Goal: Task Accomplishment & Management: Complete application form

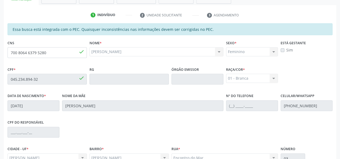
scroll to position [154, 0]
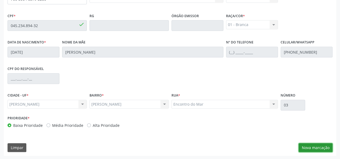
click at [314, 146] on button "Nova marcação" at bounding box center [315, 147] width 34 height 9
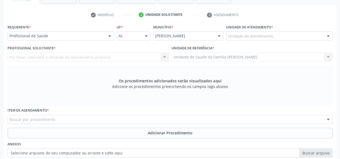
scroll to position [101, 0]
click at [280, 34] on div "Unidade de atendimento" at bounding box center [279, 36] width 106 height 9
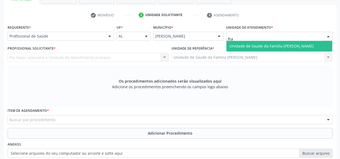
click at [287, 47] on span "Unidade de Saude da Familia [PERSON_NAME]" at bounding box center [271, 46] width 84 height 5
click at [282, 45] on span "Unidade de Saude da Familia Ver [PERSON_NAME]" at bounding box center [274, 46] width 91 height 5
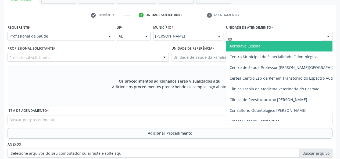
type input "est"
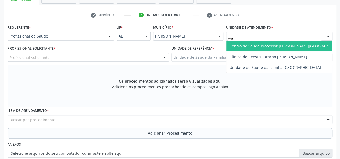
click at [286, 46] on span "Centro de Saude Professor [PERSON_NAME][GEOGRAPHIC_DATA]" at bounding box center [287, 46] width 117 height 5
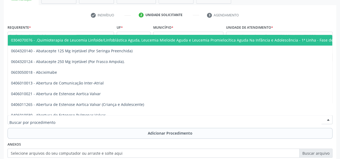
click at [63, 16] on ul "check Indivíduo 2 Unidade solicitante 3 Agendamento" at bounding box center [170, 15] width 332 height 9
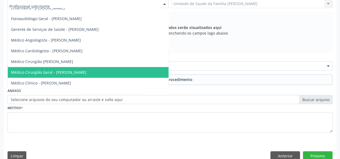
scroll to position [163, 0]
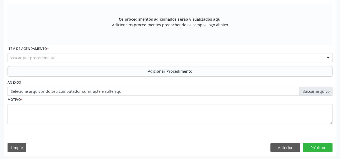
click at [307, 90] on label "Selecione arquivos do seu computador ou arraste e solte aqui" at bounding box center [170, 91] width 325 height 9
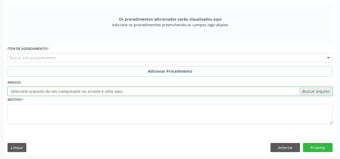
click at [307, 90] on input "Selecione arquivos do seu computador ou arraste e solte aqui" at bounding box center [170, 91] width 325 height 9
type input "C:\fakepath\cardoso.jpg"
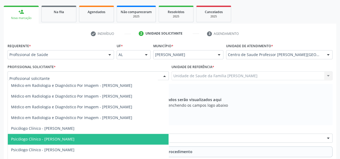
scroll to position [349, 0]
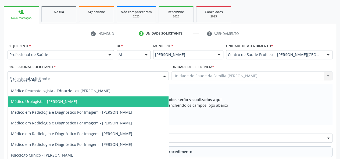
click at [82, 104] on span "Médico Urologista - [PERSON_NAME]" at bounding box center [88, 101] width 161 height 11
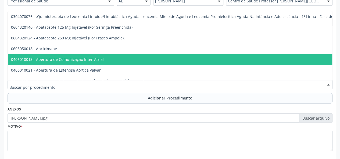
scroll to position [27, 0]
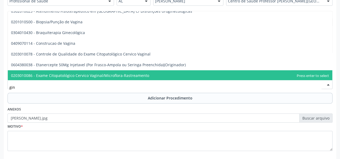
type input "gine"
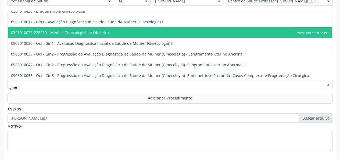
click at [119, 32] on span "0301010072-225250 - Médico Ginecologista e Obstetra" at bounding box center [170, 32] width 324 height 11
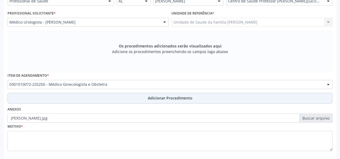
click at [173, 95] on span "Adicionar Procedimento" at bounding box center [170, 98] width 45 height 6
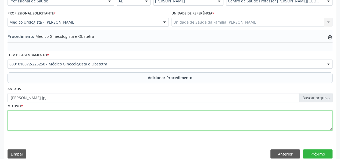
click at [16, 118] on textarea at bounding box center [170, 121] width 325 height 20
click at [20, 122] on textarea at bounding box center [170, 121] width 325 height 20
type textarea "IVE a esclarecer."
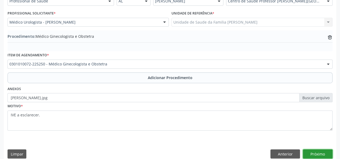
click at [318, 155] on button "Próximo" at bounding box center [318, 154] width 30 height 9
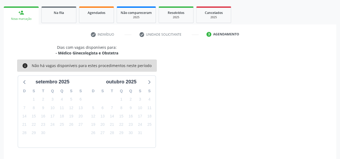
scroll to position [97, 0]
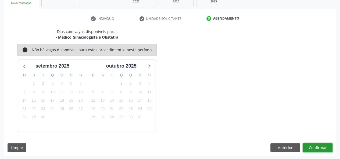
click at [319, 147] on button "Confirmar" at bounding box center [318, 147] width 30 height 9
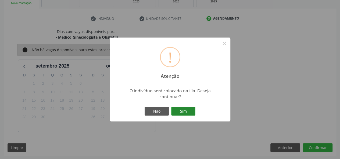
click at [178, 107] on button "Sim" at bounding box center [183, 111] width 24 height 9
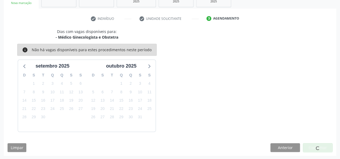
scroll to position [25, 0]
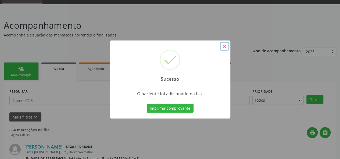
click at [223, 49] on button "×" at bounding box center [224, 46] width 9 height 9
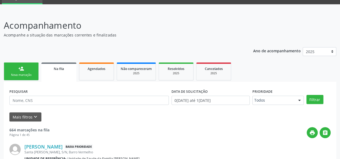
click at [28, 74] on div "Nova marcação" at bounding box center [21, 75] width 27 height 4
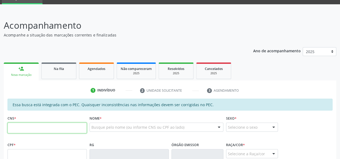
paste input "702 4095 3713 3629"
type input "702 4095 3713 3629"
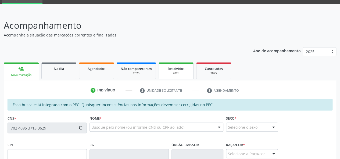
type input "307.000.318-47"
type input "2[DATE]"
type input "[PERSON_NAME]"
type input "[PHONE_NUMBER]"
type input "200"
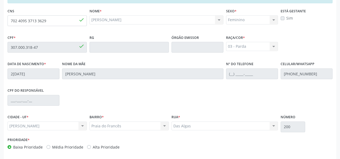
scroll to position [154, 0]
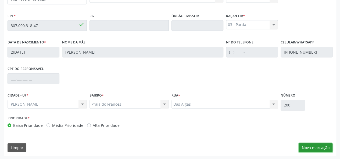
click at [321, 148] on button "Nova marcação" at bounding box center [315, 147] width 34 height 9
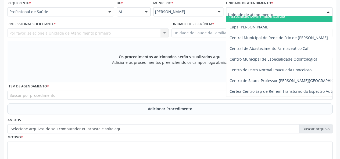
scroll to position [128, 0]
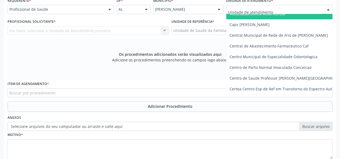
click at [248, 7] on input "text" at bounding box center [274, 12] width 93 height 11
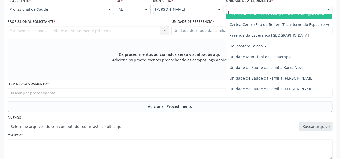
scroll to position [0, 0]
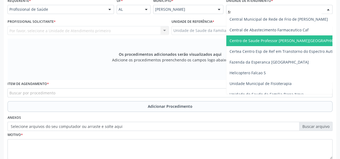
type input "fra"
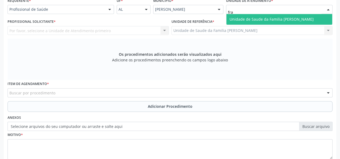
click at [248, 15] on span "Unidade de Saude da Familia [PERSON_NAME]" at bounding box center [279, 19] width 106 height 11
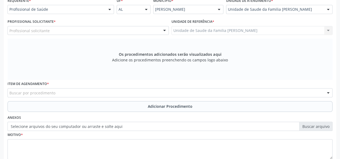
click at [327, 89] on div at bounding box center [328, 93] width 8 height 9
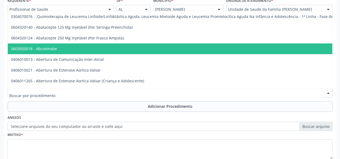
scroll to position [27, 0]
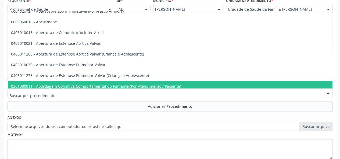
click at [71, 95] on input "text" at bounding box center [165, 95] width 312 height 11
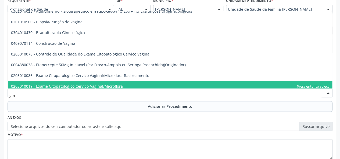
type input "gine"
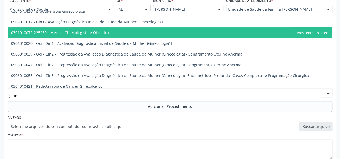
click at [97, 35] on span "0301010072-225250 - Médico Ginecologista e Obstetra" at bounding box center [170, 32] width 324 height 11
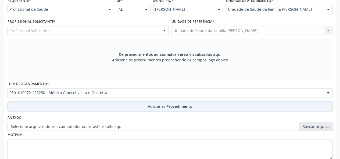
click at [158, 107] on span "Adicionar Procedimento" at bounding box center [170, 107] width 45 height 6
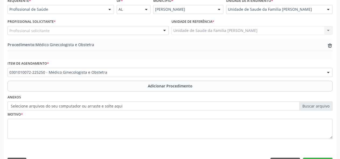
click at [317, 107] on label "Selecione arquivos do seu computador ou arraste e solte aqui" at bounding box center [170, 106] width 325 height 9
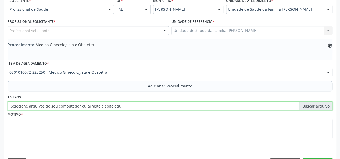
click at [317, 107] on input "Selecione arquivos do seu computador ou arraste e solte aqui" at bounding box center [170, 106] width 325 height 9
type input "C:\fakepath\Leitao.jpg"
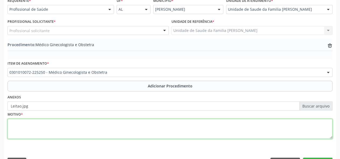
click at [17, 129] on textarea at bounding box center [170, 129] width 325 height 20
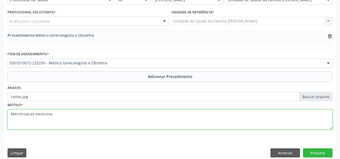
scroll to position [142, 0]
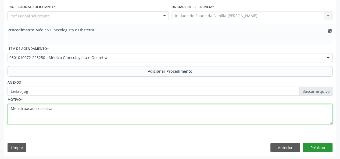
type textarea "Menstruacao excessiva"
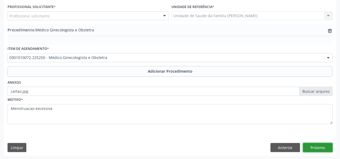
click at [324, 146] on button "Próximo" at bounding box center [318, 147] width 30 height 9
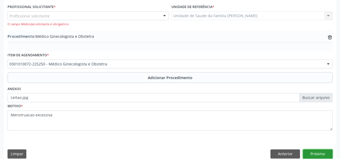
click at [325, 154] on button "Próximo" at bounding box center [318, 154] width 30 height 9
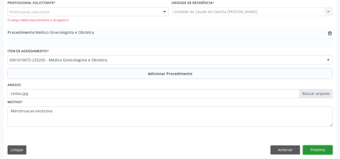
scroll to position [149, 0]
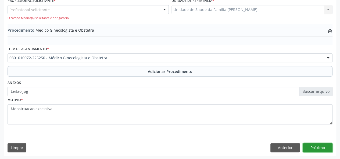
click at [323, 146] on button "Próximo" at bounding box center [318, 147] width 30 height 9
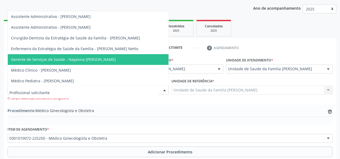
scroll to position [27, 0]
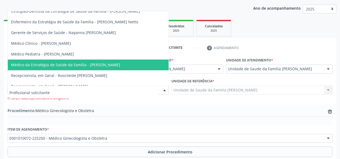
click at [98, 63] on span "Médico da Estratégia de Saúde da Família - [PERSON_NAME]" at bounding box center [65, 64] width 109 height 5
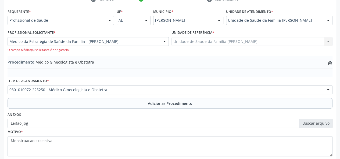
scroll to position [122, 0]
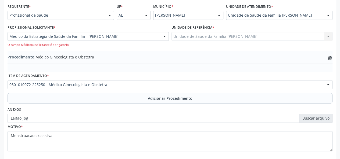
click at [316, 118] on label "Leitao.jpg" at bounding box center [170, 118] width 325 height 9
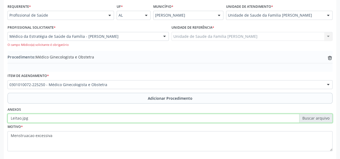
click at [316, 118] on input "Leitao.jpg" at bounding box center [170, 118] width 325 height 9
type input "C:\fakepath\[PERSON_NAME].jpg"
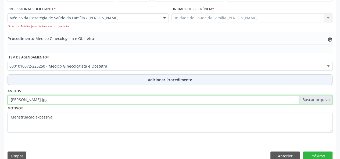
scroll to position [149, 0]
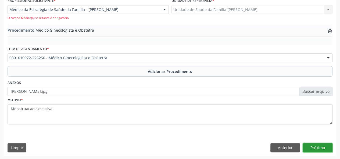
click at [315, 145] on button "Próximo" at bounding box center [318, 147] width 30 height 9
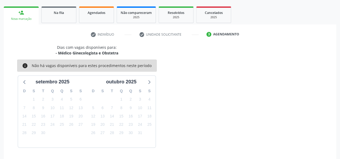
scroll to position [97, 0]
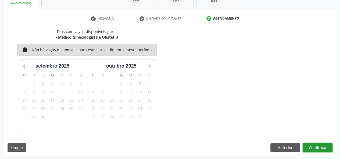
click at [320, 145] on button "Confirmar" at bounding box center [318, 147] width 30 height 9
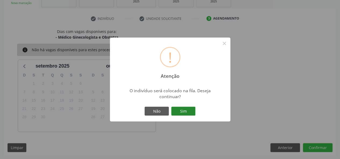
click at [193, 113] on button "Sim" at bounding box center [183, 111] width 24 height 9
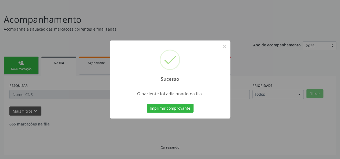
scroll to position [25, 0]
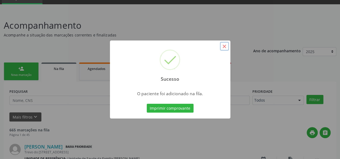
click at [224, 48] on button "×" at bounding box center [224, 46] width 9 height 9
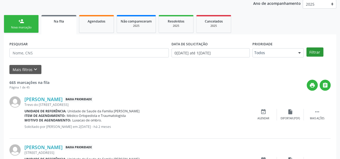
scroll to position [81, 0]
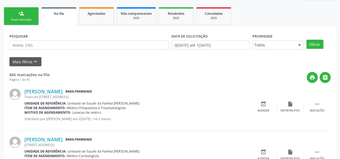
drag, startPoint x: 15, startPoint y: 16, endPoint x: 339, endPoint y: 102, distance: 334.6
click at [16, 17] on link "person_add Nova marcação" at bounding box center [21, 16] width 35 height 18
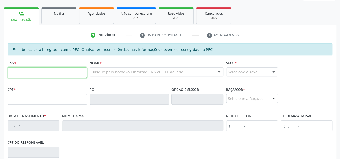
click at [25, 74] on input "text" at bounding box center [47, 72] width 79 height 11
paste input "702 3051 8307 4915"
type input "702 3051 8307 4915"
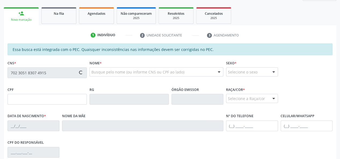
type input "156.908.097-64"
type input "[DATE]"
type input "[PERSON_NAME]"
type input "[PHONE_NUMBER]"
type input "12"
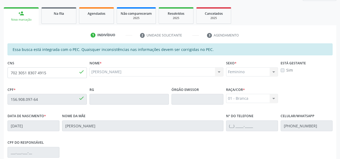
scroll to position [154, 0]
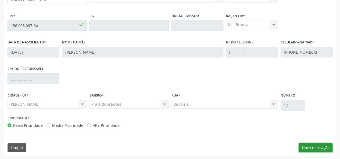
click at [318, 149] on button "Nova marcação" at bounding box center [315, 147] width 34 height 9
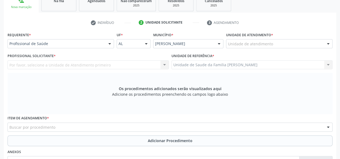
scroll to position [74, 0]
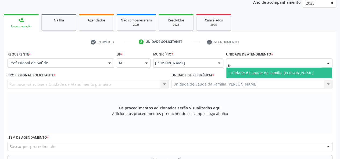
type input "fra"
click at [253, 73] on span "Unidade de Saude da Familia [PERSON_NAME]" at bounding box center [271, 72] width 84 height 5
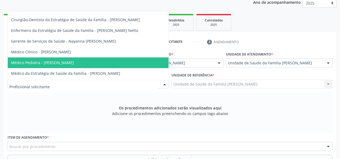
scroll to position [27, 0]
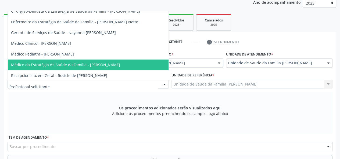
click at [93, 61] on span "Médico da Estratégia de Saúde da Família - [PERSON_NAME]" at bounding box center [88, 65] width 161 height 11
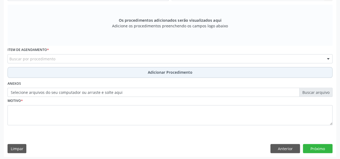
scroll to position [163, 0]
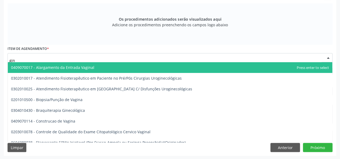
type input "gine"
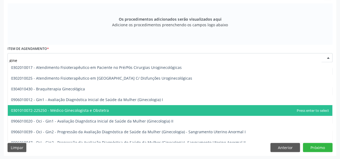
click at [61, 112] on span "0301010072-225250 - Médico Ginecologista e Obstetra" at bounding box center [60, 110] width 98 height 5
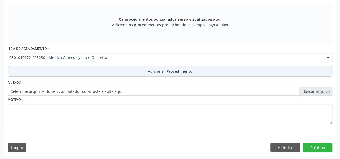
click at [170, 70] on span "Adicionar Procedimento" at bounding box center [170, 71] width 45 height 6
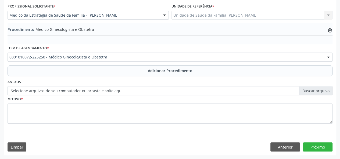
scroll to position [142, 0]
click at [316, 92] on label "Selecione arquivos do seu computador ou arraste e solte aqui" at bounding box center [170, 91] width 325 height 9
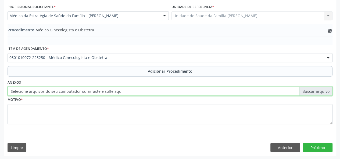
click at [316, 92] on input "Selecione arquivos do seu computador ou arraste e solte aqui" at bounding box center [170, 91] width 325 height 9
type input "C:\fakepath\rodrigues.jpg"
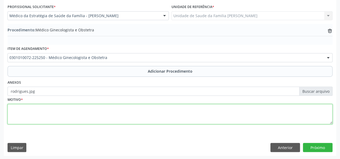
click at [17, 114] on textarea at bounding box center [170, 114] width 325 height 20
click at [15, 108] on textarea "Diismenorreia.HF de endometriose" at bounding box center [170, 114] width 325 height 20
click at [35, 110] on textarea "Dismenorreia.HF de endometriose" at bounding box center [170, 114] width 325 height 20
type textarea "Dismenorreia. HF de endometriose"
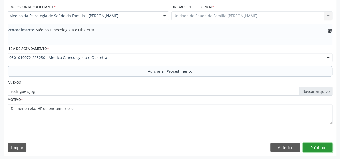
click at [315, 150] on button "Próximo" at bounding box center [318, 147] width 30 height 9
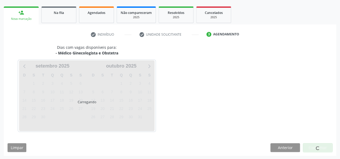
scroll to position [97, 0]
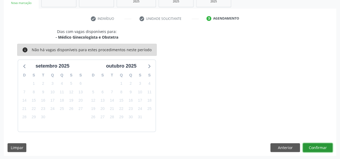
click at [319, 150] on button "Confirmar" at bounding box center [318, 147] width 30 height 9
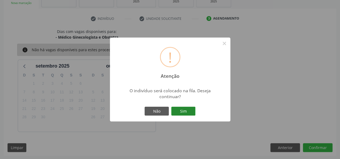
click at [183, 110] on button "Sim" at bounding box center [183, 111] width 24 height 9
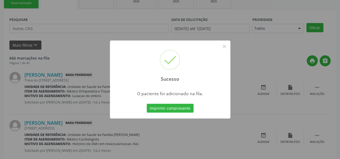
scroll to position [25, 0]
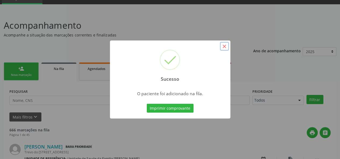
click at [225, 45] on button "×" at bounding box center [224, 46] width 9 height 9
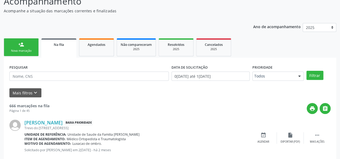
scroll to position [52, 0]
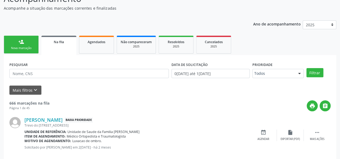
click at [16, 42] on link "person_add Nova marcação" at bounding box center [21, 45] width 35 height 18
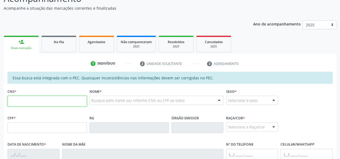
click at [27, 97] on input "text" at bounding box center [47, 101] width 79 height 11
paste input "703 4074 9521 4800"
type input "703 4074 9521 4800"
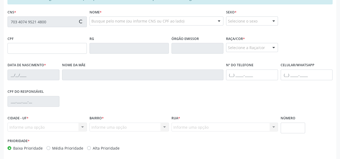
scroll to position [133, 0]
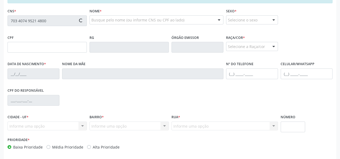
type input "954.468.504-91"
type input "2[DATE]"
type input "[PERSON_NAME]"
type input "[PHONE_NUMBER]"
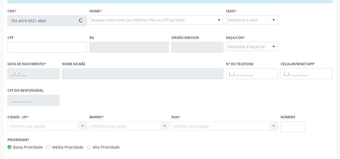
type input "489"
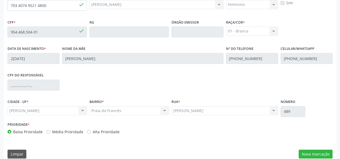
scroll to position [154, 0]
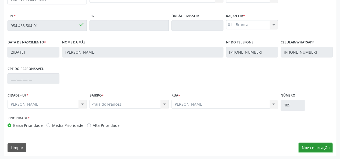
click at [315, 149] on button "Nova marcação" at bounding box center [315, 147] width 34 height 9
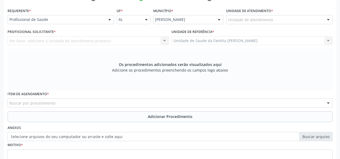
scroll to position [101, 0]
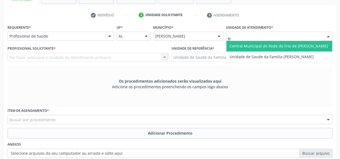
type input "fra"
click at [247, 44] on span "Unidade de Saude da Familia [PERSON_NAME]" at bounding box center [271, 46] width 84 height 5
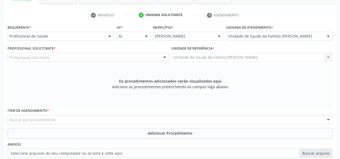
click at [18, 53] on div "Profissional solicitante" at bounding box center [88, 57] width 161 height 9
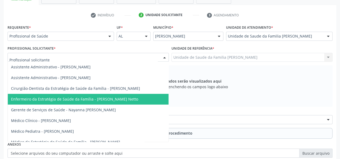
click at [110, 98] on span "Enfermeiro da Estratégia de Saúde da Família - [PERSON_NAME] Netto" at bounding box center [74, 99] width 127 height 5
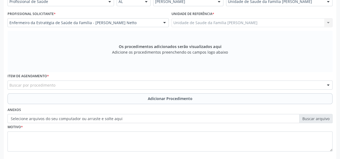
scroll to position [154, 0]
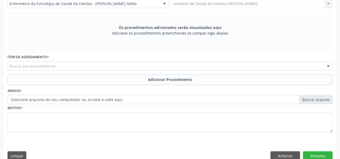
click at [59, 66] on div "Buscar por procedimento" at bounding box center [170, 65] width 325 height 9
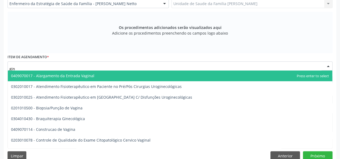
type input "gine"
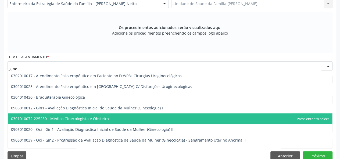
click at [93, 119] on span "0301010072-225250 - Médico Ginecologista e Obstetra" at bounding box center [60, 118] width 98 height 5
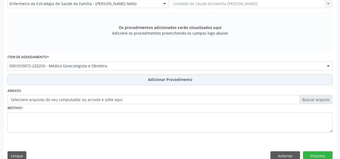
click at [163, 82] on span "Adicionar Procedimento" at bounding box center [170, 80] width 45 height 6
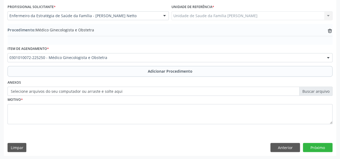
click at [313, 92] on label "Selecione arquivos do seu computador ou arraste e solte aqui" at bounding box center [170, 91] width 325 height 9
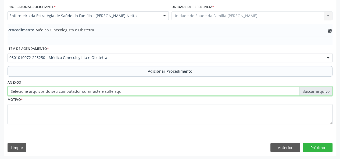
click at [313, 92] on input "Selecione arquivos do seu computador ou arraste e solte aqui" at bounding box center [170, 91] width 325 height 9
type input "C:\fakepath\[PERSON_NAME].jpg"
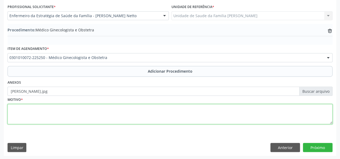
click at [10, 110] on textarea at bounding box center [170, 114] width 325 height 20
type textarea "Avaliacao hormonal"
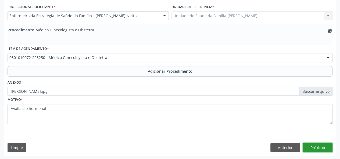
click at [323, 147] on button "Próximo" at bounding box center [318, 147] width 30 height 9
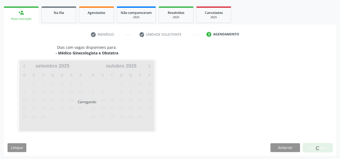
scroll to position [97, 0]
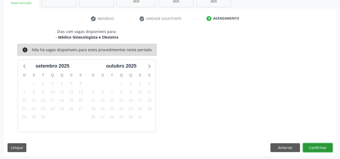
click at [323, 147] on button "Confirmar" at bounding box center [318, 147] width 30 height 9
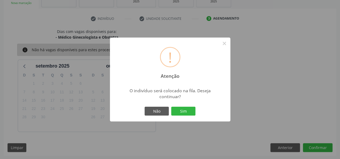
drag, startPoint x: 186, startPoint y: 111, endPoint x: 192, endPoint y: 112, distance: 6.2
click at [186, 112] on button "Sim" at bounding box center [183, 111] width 24 height 9
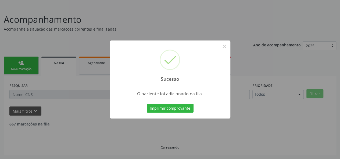
scroll to position [25, 0]
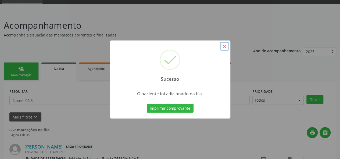
click at [223, 47] on button "×" at bounding box center [224, 46] width 9 height 9
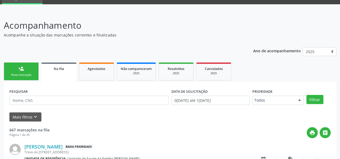
click at [17, 68] on link "person_add Nova marcação" at bounding box center [21, 72] width 35 height 18
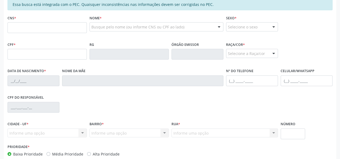
scroll to position [133, 0]
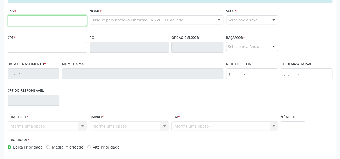
click at [41, 21] on input "text" at bounding box center [47, 20] width 79 height 11
click at [22, 23] on input "708" at bounding box center [47, 20] width 79 height 11
type input "708 1031 9417 2440"
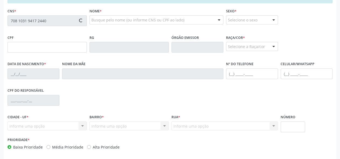
type input "679.226.604-30"
type input "[DATE]"
type input "Izaurina Izabel da Conceicao"
type input "[PHONE_NUMBER]"
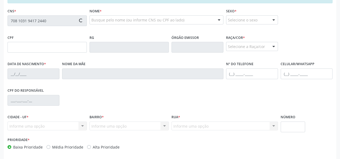
type input "73"
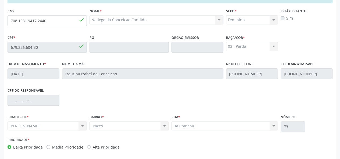
scroll to position [154, 0]
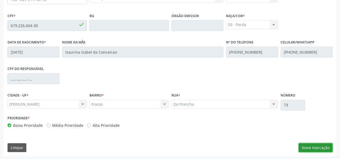
click at [328, 147] on button "Nova marcação" at bounding box center [315, 147] width 34 height 9
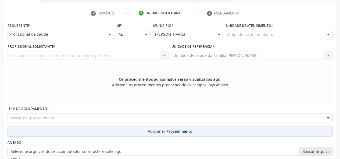
scroll to position [101, 0]
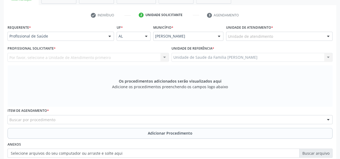
click at [247, 32] on div "Unidade de atendimento" at bounding box center [279, 36] width 106 height 9
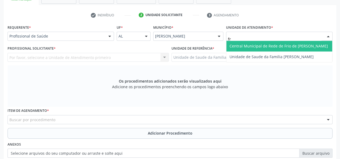
type input "fra"
click at [257, 45] on span "Unidade de Saude da Familia [PERSON_NAME]" at bounding box center [271, 46] width 84 height 5
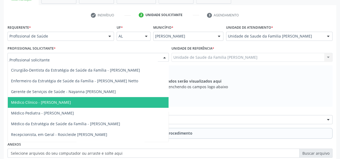
scroll to position [31, 0]
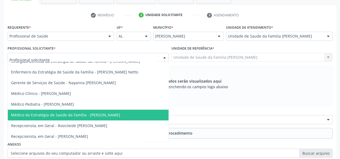
click at [111, 113] on span "Médico da Estratégia de Saúde da Família - [PERSON_NAME]" at bounding box center [65, 115] width 109 height 5
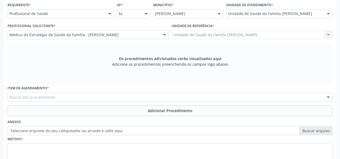
scroll to position [154, 0]
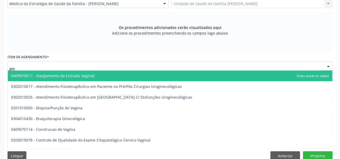
type input "gine"
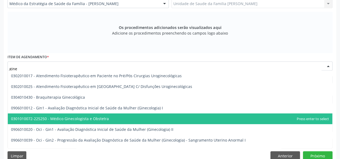
click at [99, 120] on span "0301010072-225250 - Médico Ginecologista e Obstetra" at bounding box center [60, 118] width 98 height 5
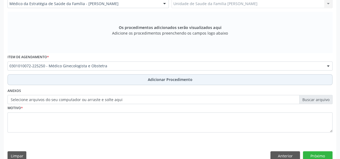
click at [172, 80] on span "Adicionar Procedimento" at bounding box center [170, 80] width 45 height 6
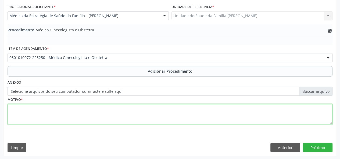
click at [33, 113] on textarea at bounding box center [170, 114] width 325 height 20
type textarea "Avaliacao para reposicao hormonal"
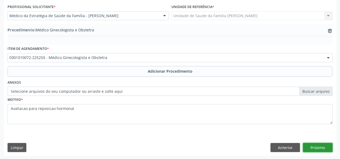
click at [317, 147] on button "Próximo" at bounding box center [318, 147] width 30 height 9
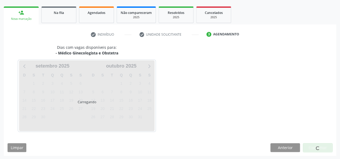
scroll to position [97, 0]
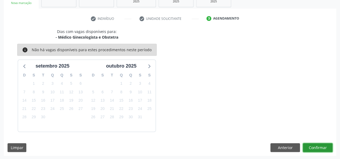
click at [313, 146] on button "Confirmar" at bounding box center [318, 147] width 30 height 9
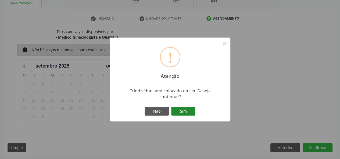
click at [184, 112] on button "Sim" at bounding box center [183, 111] width 24 height 9
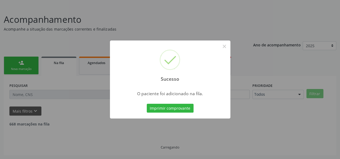
scroll to position [25, 0]
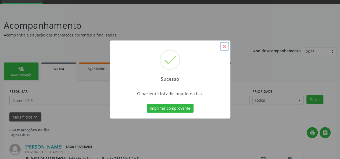
click at [227, 45] on button "×" at bounding box center [224, 46] width 9 height 9
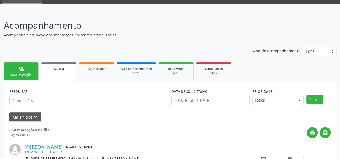
click at [23, 63] on link "person_add Nova marcação" at bounding box center [21, 72] width 35 height 18
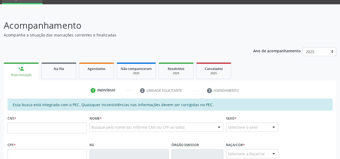
drag, startPoint x: 99, startPoint y: 67, endPoint x: 166, endPoint y: 56, distance: 68.0
click at [99, 67] on span "Agendados" at bounding box center [97, 69] width 18 height 5
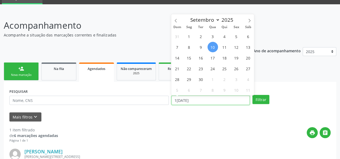
click at [221, 100] on input "1[DATE]" at bounding box center [210, 100] width 78 height 9
click at [176, 22] on icon at bounding box center [176, 21] width 4 height 4
click at [176, 20] on icon at bounding box center [176, 21] width 4 height 4
select select "6"
click at [200, 34] on span "1" at bounding box center [201, 36] width 10 height 10
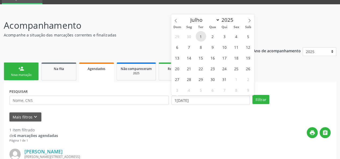
type input "0[DATE]"
click at [250, 18] on span at bounding box center [249, 18] width 9 height 9
click at [249, 16] on span at bounding box center [249, 18] width 9 height 9
select select "8"
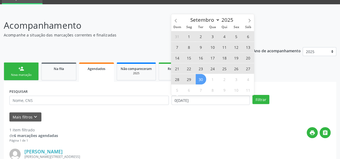
click at [201, 78] on span "30" at bounding box center [201, 79] width 10 height 10
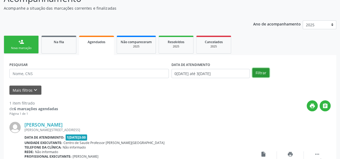
click at [262, 72] on button "Filtrar" at bounding box center [260, 72] width 17 height 9
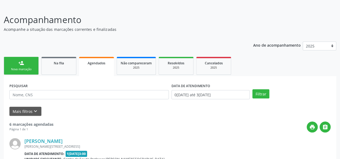
scroll to position [52, 0]
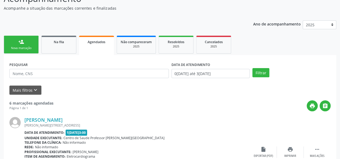
click at [19, 46] on div "Nova marcação" at bounding box center [21, 48] width 27 height 4
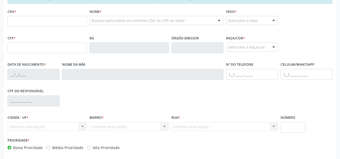
scroll to position [133, 0]
click at [21, 20] on input "text" at bounding box center [47, 20] width 79 height 11
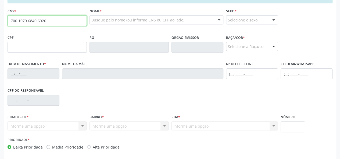
type input "700 1079 6840 6920"
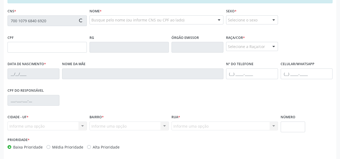
type input "015.743.014-62"
type input "2[DATE]"
type input "[PERSON_NAME]"
type input "[PHONE_NUMBER]"
type input "31"
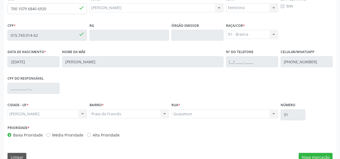
scroll to position [154, 0]
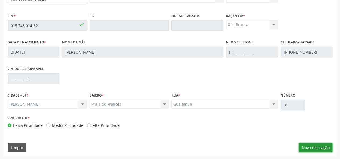
click at [317, 144] on button "Nova marcação" at bounding box center [315, 147] width 34 height 9
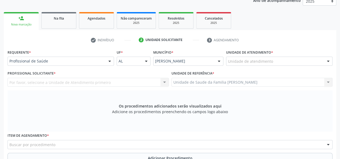
scroll to position [74, 0]
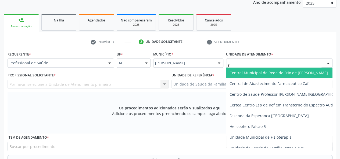
type input "fr"
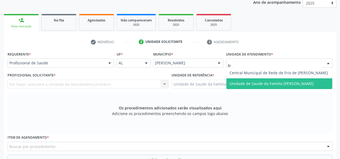
click at [254, 84] on span "Unidade de Saude da Familia [PERSON_NAME]" at bounding box center [271, 83] width 84 height 5
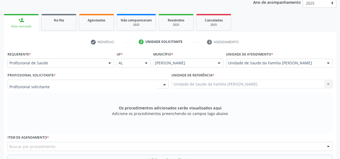
click at [49, 82] on div at bounding box center [88, 84] width 161 height 9
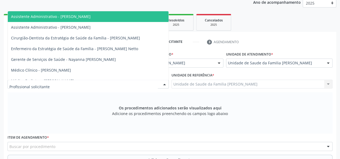
click at [43, 86] on input "text" at bounding box center [83, 87] width 148 height 11
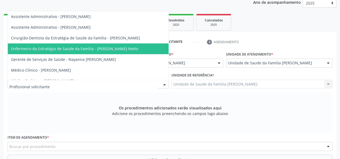
click at [97, 48] on span "Enfermeiro da Estratégia de Saúde da Família - [PERSON_NAME] Netto" at bounding box center [74, 48] width 127 height 5
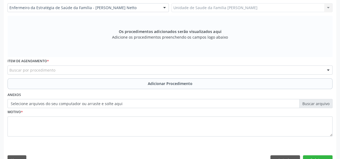
scroll to position [154, 0]
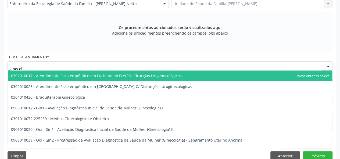
type input "ginecolo"
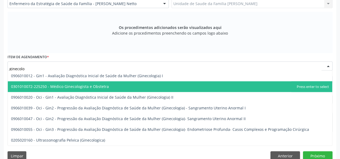
click at [77, 83] on span "0301010072-225250 - Médico Ginecologista e Obstetra" at bounding box center [170, 86] width 324 height 11
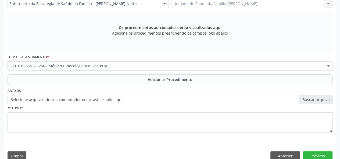
click at [105, 99] on label "Selecione arquivos do seu computador ou arraste e solte aqui" at bounding box center [170, 99] width 325 height 9
click at [105, 99] on input "Selecione arquivos do seu computador ou arraste e solte aqui" at bounding box center [170, 99] width 325 height 9
click at [311, 97] on label "Selecione arquivos do seu computador ou arraste e solte aqui" at bounding box center [170, 99] width 325 height 9
click at [311, 97] on input "Selecione arquivos do seu computador ou arraste e solte aqui" at bounding box center [170, 99] width 325 height 9
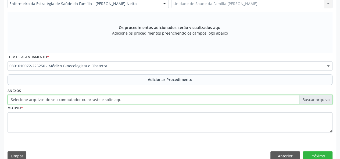
type input "C:\fakepath\eva.jpg"
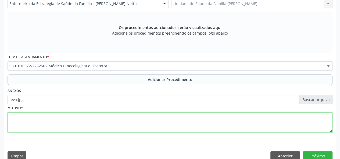
click at [15, 123] on textarea at bounding box center [170, 123] width 325 height 20
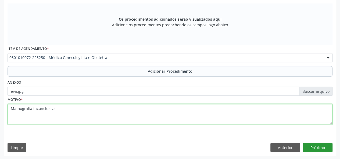
type textarea "Mamografia inconclusiva"
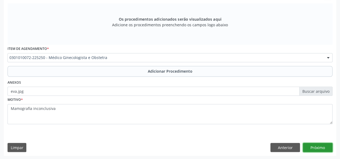
click at [318, 150] on button "Próximo" at bounding box center [318, 147] width 30 height 9
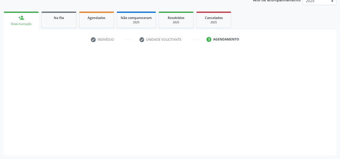
scroll to position [76, 0]
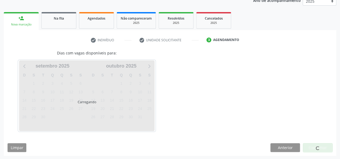
click at [314, 148] on div at bounding box center [318, 147] width 30 height 9
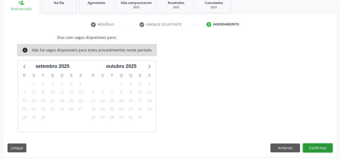
click at [314, 148] on button "Confirmar" at bounding box center [318, 148] width 30 height 9
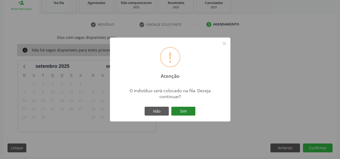
click at [182, 113] on button "Sim" at bounding box center [183, 111] width 24 height 9
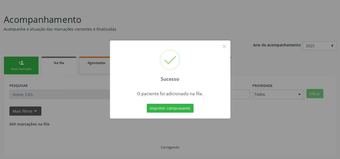
scroll to position [25, 0]
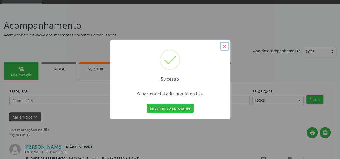
click at [226, 49] on button "×" at bounding box center [224, 46] width 9 height 9
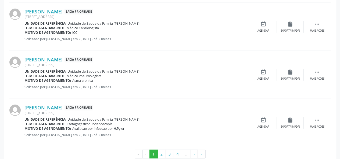
scroll to position [763, 0]
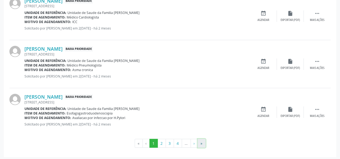
click at [201, 139] on button "»" at bounding box center [201, 143] width 8 height 9
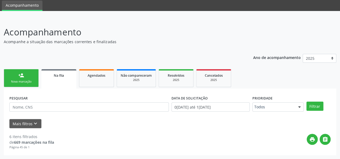
scroll to position [18, 0]
click at [30, 79] on link "person_add Nova marcação" at bounding box center [21, 79] width 35 height 18
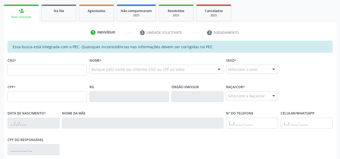
scroll to position [99, 0]
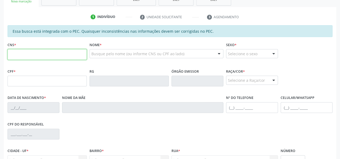
click at [15, 52] on input "text" at bounding box center [47, 54] width 79 height 11
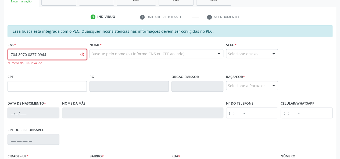
type input "704 8070 0877 0944"
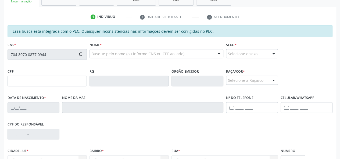
type input "141.272.754-56"
type input "[DATE]"
type input "[PERSON_NAME]"
type input "[PHONE_NUMBER]"
type input "16"
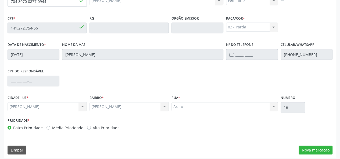
scroll to position [154, 0]
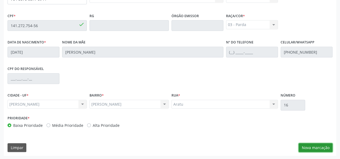
click at [323, 151] on button "Nova marcação" at bounding box center [315, 147] width 34 height 9
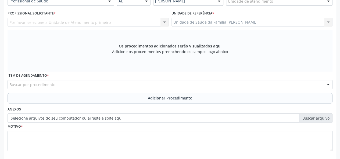
scroll to position [128, 0]
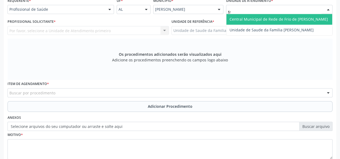
type input "fra"
click at [271, 20] on span "Unidade de Saude da Familia [PERSON_NAME]" at bounding box center [271, 19] width 84 height 5
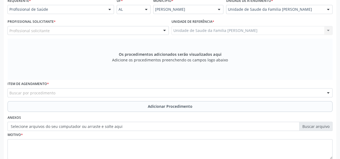
click at [23, 27] on div "Profissional solicitante" at bounding box center [88, 30] width 161 height 9
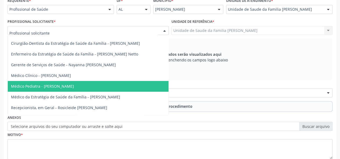
scroll to position [27, 0]
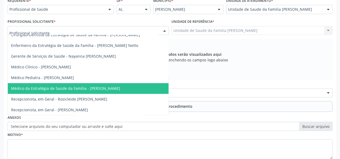
click at [112, 87] on span "Médico da Estratégia de Saúde da Família - [PERSON_NAME]" at bounding box center [65, 88] width 109 height 5
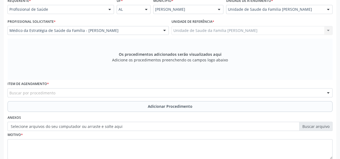
click at [72, 92] on div "Buscar por procedimento" at bounding box center [170, 92] width 325 height 9
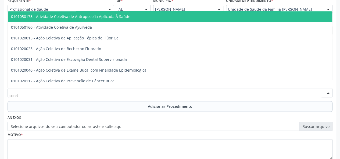
type input "coleta"
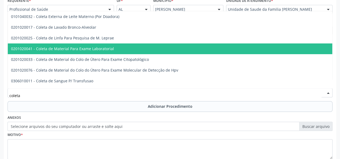
click at [98, 46] on span "0201020041 - Coleta de Material Para Exame Laboratorial" at bounding box center [62, 48] width 103 height 5
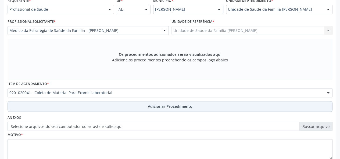
click at [148, 107] on button "Adicionar Procedimento" at bounding box center [170, 106] width 325 height 11
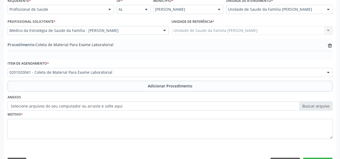
click at [310, 108] on label "Selecione arquivos do seu computador ou arraste e solte aqui" at bounding box center [170, 106] width 325 height 9
click at [310, 108] on input "Selecione arquivos do seu computador ou arraste e solte aqui" at bounding box center [170, 106] width 325 height 9
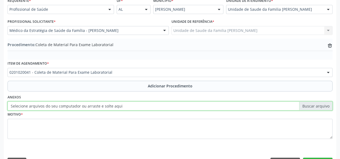
type input "C:\fakepath\bia.jpg"
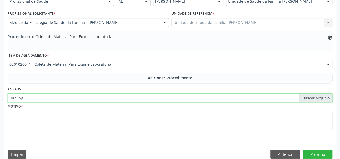
scroll to position [142, 0]
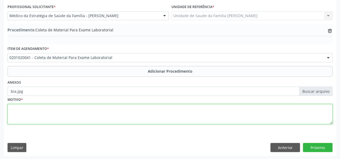
click at [20, 114] on textarea at bounding box center [170, 114] width 325 height 20
type textarea "Lesoes de pele"
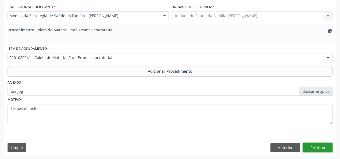
click at [324, 151] on button "Próximo" at bounding box center [318, 147] width 30 height 9
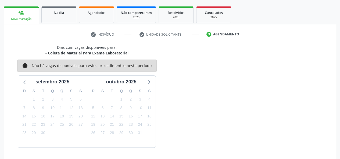
scroll to position [97, 0]
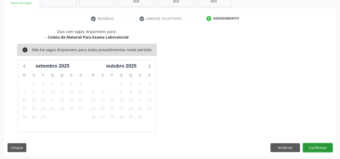
click at [324, 147] on button "Confirmar" at bounding box center [318, 147] width 30 height 9
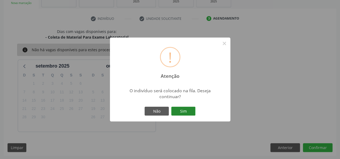
click at [187, 111] on button "Sim" at bounding box center [183, 111] width 24 height 9
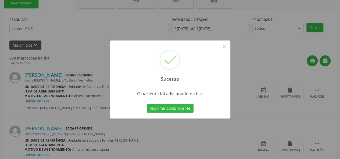
scroll to position [25, 0]
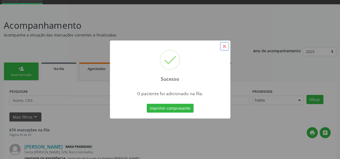
click at [225, 45] on button "×" at bounding box center [224, 46] width 9 height 9
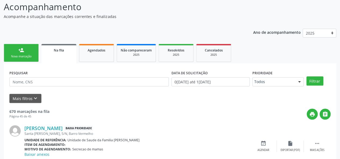
scroll to position [52, 0]
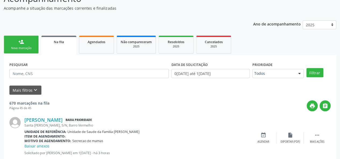
click at [25, 44] on link "person_add Nova marcação" at bounding box center [21, 45] width 35 height 18
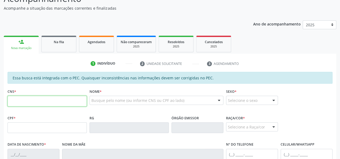
click at [37, 100] on input "text" at bounding box center [47, 101] width 79 height 11
type input "706 8072 9219 9921"
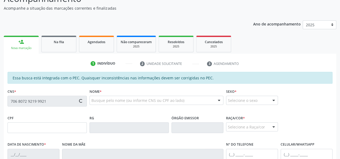
type input "177.947.224-20"
type input "[DATE]"
type input "[PERSON_NAME]"
type input "[PHONE_NUMBER]"
type input "S/N"
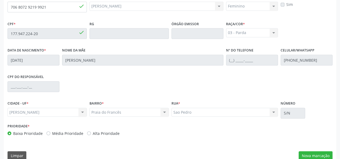
scroll to position [154, 0]
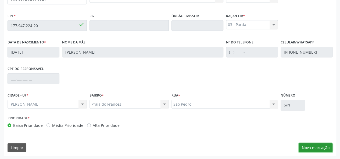
click at [323, 146] on button "Nova marcação" at bounding box center [315, 147] width 34 height 9
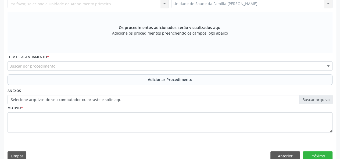
scroll to position [74, 0]
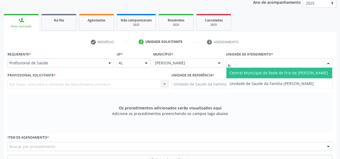
type input "fra"
click at [286, 75] on span "Unidade de Saude da Familia [PERSON_NAME]" at bounding box center [271, 72] width 84 height 5
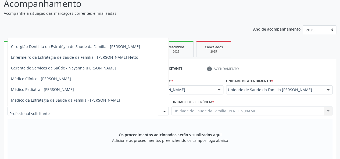
scroll to position [27, 0]
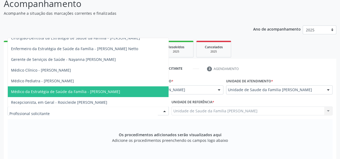
click at [107, 88] on span "Médico da Estratégia de Saúde da Família - [PERSON_NAME]" at bounding box center [88, 91] width 161 height 11
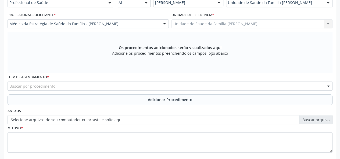
scroll to position [154, 0]
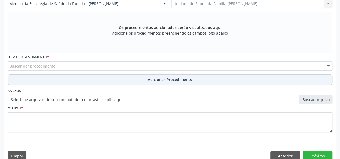
click at [98, 78] on button "Adicionar Procedimento" at bounding box center [170, 79] width 325 height 11
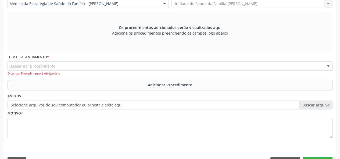
click at [90, 70] on div "Buscar por procedimento" at bounding box center [170, 65] width 325 height 9
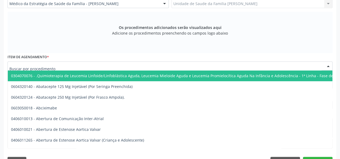
click at [90, 68] on input "text" at bounding box center [165, 68] width 312 height 11
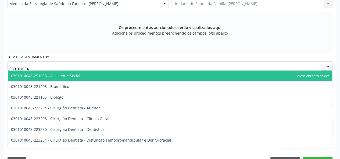
type input "0301010048"
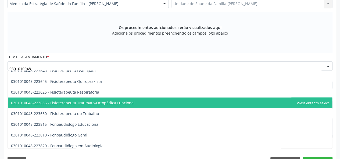
scroll to position [591, 0]
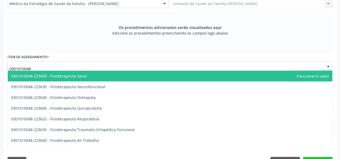
click at [74, 75] on span "0301010048-223605 - Fisioterapeuta Geral" at bounding box center [49, 75] width 76 height 5
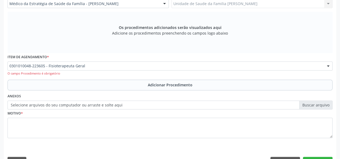
click at [320, 105] on label "Selecione arquivos do seu computador ou arraste e solte aqui" at bounding box center [170, 105] width 325 height 9
click at [320, 105] on input "Selecione arquivos do seu computador ou arraste e solte aqui" at bounding box center [170, 105] width 325 height 9
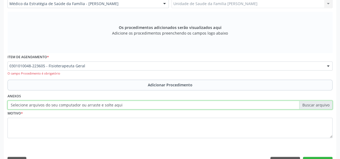
type input "C:\fakepath\vieira.jpg"
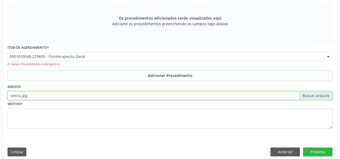
scroll to position [168, 0]
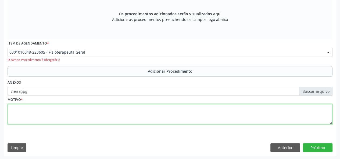
click at [23, 109] on textarea at bounding box center [170, 114] width 325 height 20
type textarea "Artrose, dor articular."
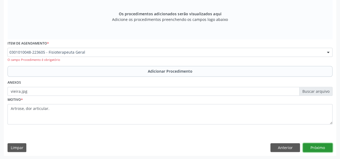
click at [311, 145] on button "Próximo" at bounding box center [318, 147] width 30 height 9
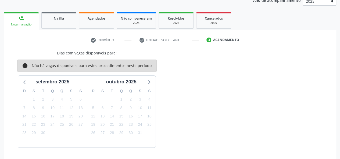
scroll to position [91, 0]
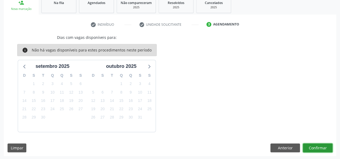
click at [316, 146] on button "Confirmar" at bounding box center [318, 148] width 30 height 9
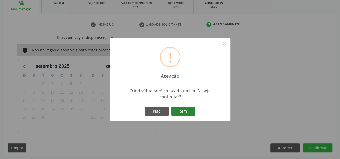
click at [193, 110] on button "Sim" at bounding box center [183, 111] width 24 height 9
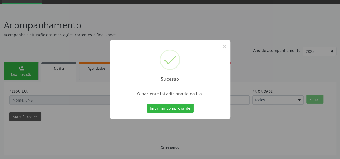
scroll to position [25, 0]
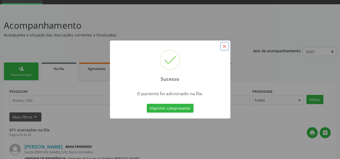
click at [226, 48] on button "×" at bounding box center [224, 46] width 9 height 9
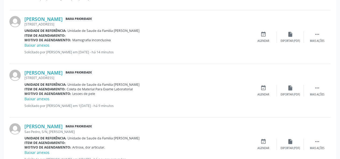
scroll to position [619, 0]
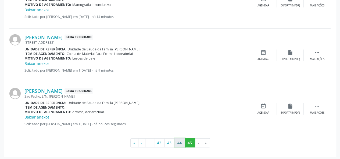
click at [178, 143] on button "44" at bounding box center [179, 143] width 10 height 9
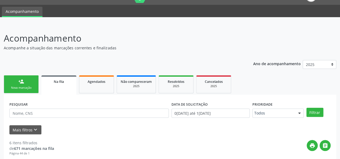
scroll to position [18, 0]
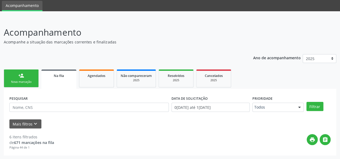
click at [15, 68] on ul "person_add Nova marcação Na fila Agendados Não compareceram 2025 Resolvidos 202…" at bounding box center [170, 78] width 332 height 21
click at [17, 73] on link "person_add Nova marcação" at bounding box center [21, 79] width 35 height 18
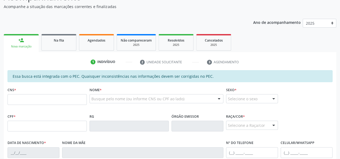
scroll to position [126, 0]
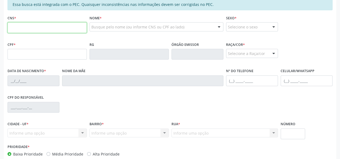
click at [28, 27] on input "text" at bounding box center [47, 27] width 79 height 11
type input "706 8072 9219 9921"
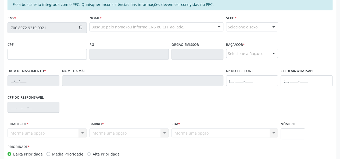
type input "177.947.224-20"
type input "[DATE]"
type input "[PERSON_NAME]"
type input "[PHONE_NUMBER]"
type input "S/N"
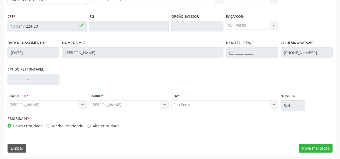
scroll to position [154, 0]
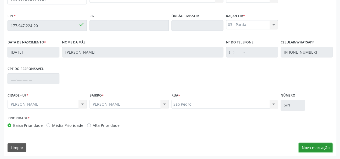
click at [312, 146] on button "Nova marcação" at bounding box center [315, 147] width 34 height 9
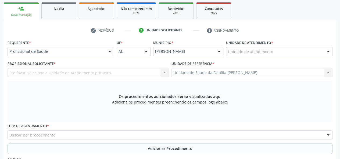
scroll to position [74, 0]
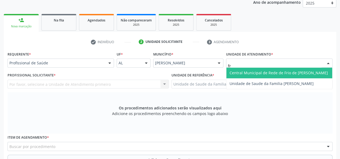
type input "fra"
click at [266, 70] on span "Unidade de Saude da Familia [PERSON_NAME]" at bounding box center [279, 73] width 106 height 11
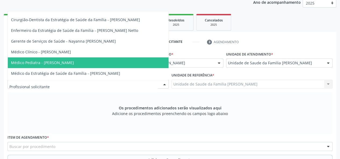
scroll to position [27, 0]
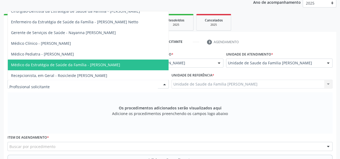
click at [94, 61] on span "Médico da Estratégia de Saúde da Família - [PERSON_NAME]" at bounding box center [88, 65] width 161 height 11
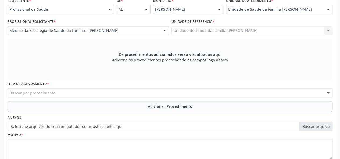
scroll to position [154, 0]
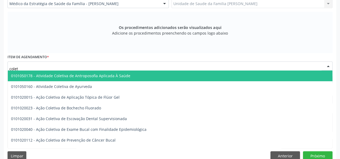
type input "coleta"
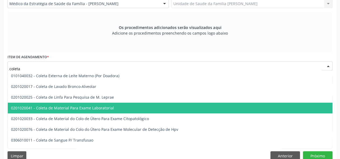
click at [79, 108] on span "0201020041 - Coleta de Material Para Exame Laboratorial" at bounding box center [62, 108] width 103 height 5
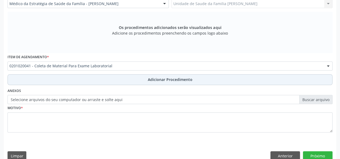
click at [188, 80] on span "Adicionar Procedimento" at bounding box center [170, 80] width 45 height 6
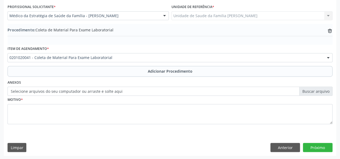
click at [327, 90] on label "Selecione arquivos do seu computador ou arraste e solte aqui" at bounding box center [170, 91] width 325 height 9
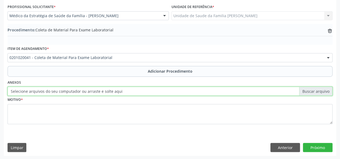
click at [327, 90] on input "Selecione arquivos do seu computador ou arraste e solte aqui" at bounding box center [170, 91] width 325 height 9
type input "C:\fakepath\vieira.jpg"
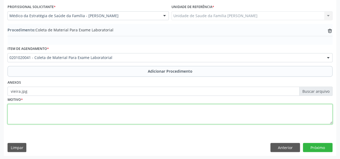
click at [23, 109] on textarea at bounding box center [170, 114] width 325 height 20
click at [19, 110] on textarea "Has, tontura" at bounding box center [170, 114] width 325 height 20
type textarea "Has, DM,tontura"
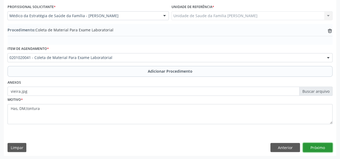
click at [323, 144] on button "Próximo" at bounding box center [318, 147] width 30 height 9
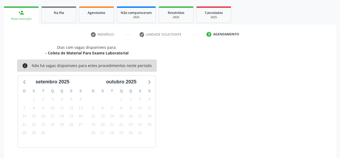
scroll to position [97, 0]
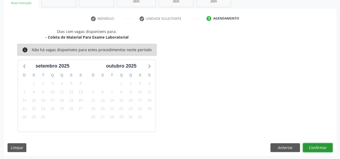
click at [320, 144] on button "Confirmar" at bounding box center [318, 147] width 30 height 9
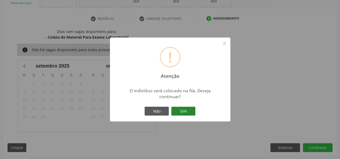
click at [180, 111] on button "Sim" at bounding box center [183, 111] width 24 height 9
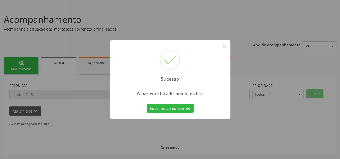
scroll to position [25, 0]
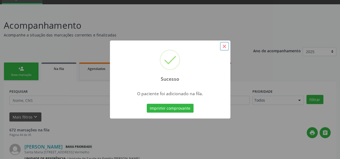
click at [223, 47] on button "×" at bounding box center [224, 46] width 9 height 9
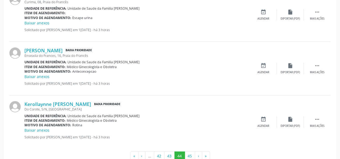
scroll to position [832, 0]
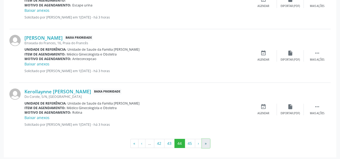
click at [203, 141] on button "»" at bounding box center [206, 143] width 8 height 9
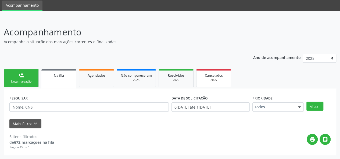
scroll to position [18, 0]
click at [17, 71] on link "person_add Nova marcação" at bounding box center [21, 79] width 35 height 18
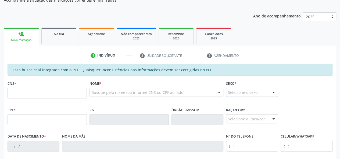
scroll to position [72, 0]
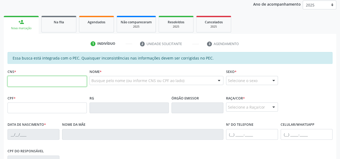
click at [16, 79] on input "text" at bounding box center [47, 81] width 79 height 11
type input "709 8000 8613 3390"
type input "047.400.544-50"
type input "[DATE]"
type input "[PERSON_NAME]"
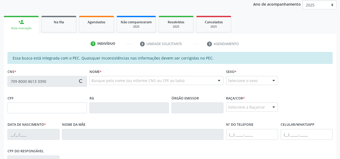
type input "[PHONE_NUMBER]"
type input "31"
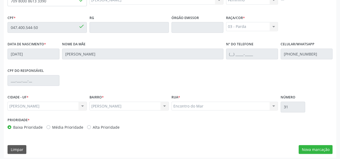
scroll to position [154, 0]
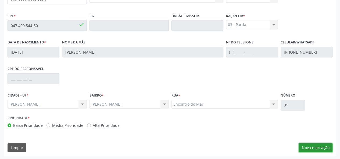
click at [304, 146] on button "Nova marcação" at bounding box center [315, 147] width 34 height 9
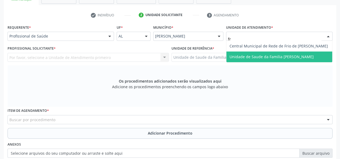
scroll to position [0, 0]
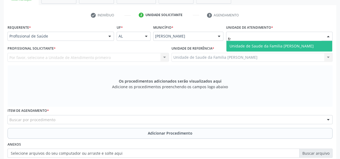
type input "fra"
click at [263, 44] on span "Unidade de Saude da Familia [PERSON_NAME]" at bounding box center [271, 46] width 84 height 5
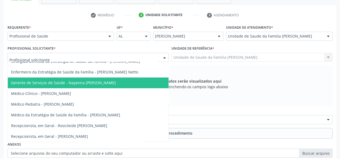
scroll to position [31, 0]
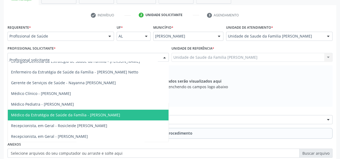
click at [89, 113] on span "Médico da Estratégia de Saúde da Família - [PERSON_NAME]" at bounding box center [65, 115] width 109 height 5
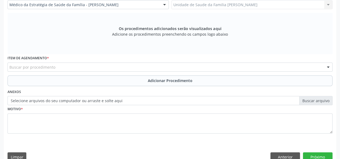
scroll to position [154, 0]
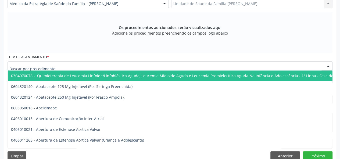
click at [78, 63] on div at bounding box center [170, 65] width 325 height 9
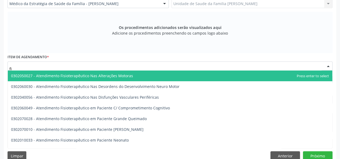
type input "f"
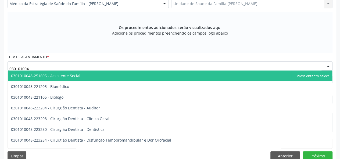
type input "0301010048"
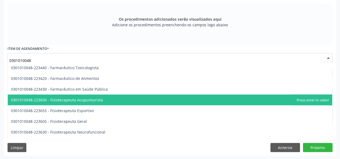
scroll to position [564, 0]
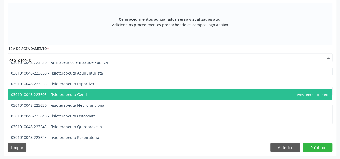
click at [99, 95] on span "0301010048-223605 - Fisioterapeuta Geral" at bounding box center [170, 94] width 324 height 11
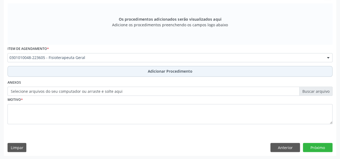
click at [176, 72] on span "Adicionar Procedimento" at bounding box center [170, 71] width 45 height 6
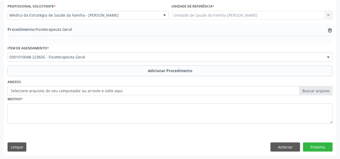
scroll to position [142, 0]
click at [317, 92] on label "Selecione arquivos do seu computador ou arraste e solte aqui" at bounding box center [170, 91] width 325 height 9
click at [317, 92] on input "Selecione arquivos do seu computador ou arraste e solte aqui" at bounding box center [170, 91] width 325 height 9
click at [321, 91] on label "Selecione arquivos do seu computador ou arraste e solte aqui" at bounding box center [170, 91] width 325 height 9
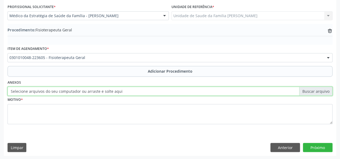
click at [321, 91] on input "Selecione arquivos do seu computador ou arraste e solte aqui" at bounding box center [170, 91] width 325 height 9
type input "C:\fakepath\adelia.jpg"
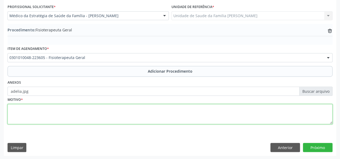
click at [20, 107] on textarea at bounding box center [170, 114] width 325 height 20
type textarea "Reabilitacao"
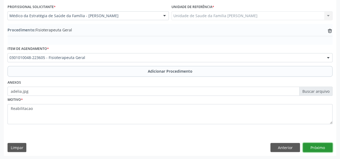
click at [327, 146] on button "Próximo" at bounding box center [318, 147] width 30 height 9
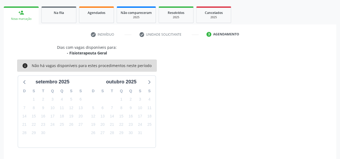
scroll to position [97, 0]
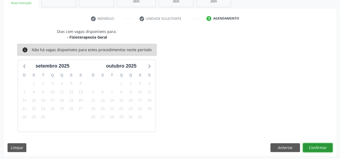
click at [324, 146] on button "Confirmar" at bounding box center [318, 147] width 30 height 9
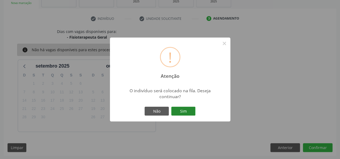
click at [186, 112] on button "Sim" at bounding box center [183, 111] width 24 height 9
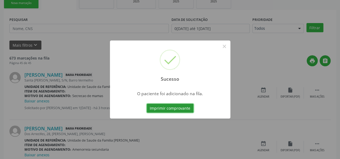
scroll to position [25, 0]
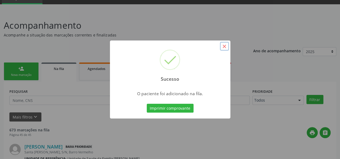
click at [224, 46] on button "×" at bounding box center [224, 46] width 9 height 9
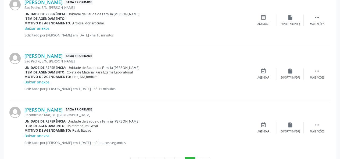
scroll to position [699, 0]
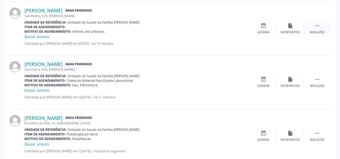
click at [314, 26] on icon "" at bounding box center [317, 26] width 6 height 6
click at [293, 24] on div "edit Editar" at bounding box center [290, 29] width 27 height 12
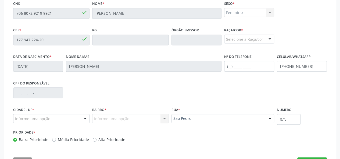
scroll to position [162, 0]
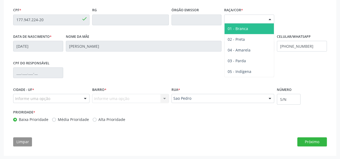
click at [262, 16] on div "Selecione a Raça/cor" at bounding box center [249, 19] width 50 height 9
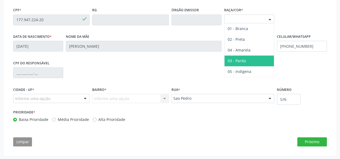
click at [244, 59] on span "03 - Parda" at bounding box center [236, 60] width 18 height 5
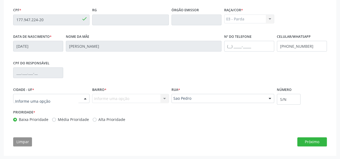
click at [52, 100] on div at bounding box center [51, 98] width 76 height 9
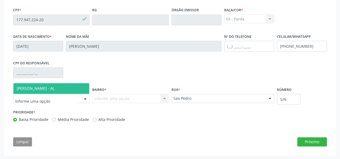
click at [50, 89] on span "[PERSON_NAME] - AL" at bounding box center [36, 88] width 38 height 5
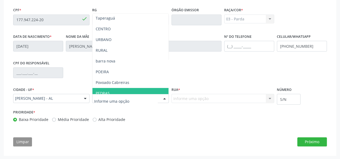
scroll to position [54, 0]
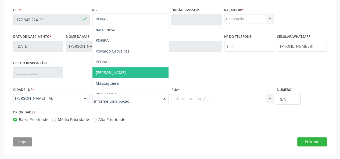
drag, startPoint x: 122, startPoint y: 74, endPoint x: 131, endPoint y: 76, distance: 8.9
click at [122, 74] on span "[PERSON_NAME]" at bounding box center [130, 72] width 76 height 11
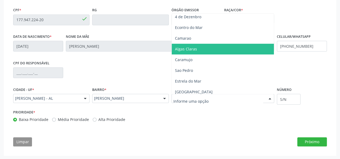
scroll to position [107, 0]
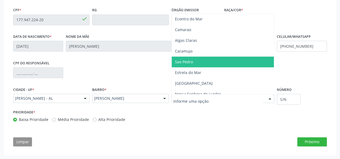
click at [197, 59] on span "Sao Pedro" at bounding box center [223, 62] width 102 height 11
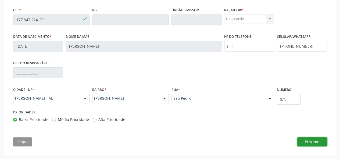
click at [315, 140] on button "Próximo" at bounding box center [312, 141] width 30 height 9
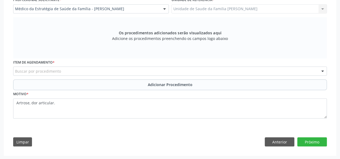
scroll to position [124, 0]
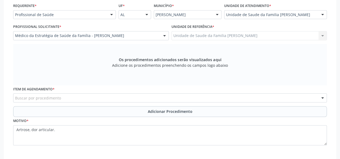
click at [89, 97] on div "Buscar por procedimento" at bounding box center [169, 97] width 313 height 9
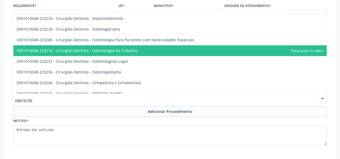
scroll to position [134, 0]
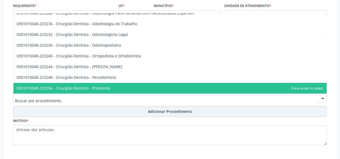
click at [189, 112] on span "Adicionar Procedimento" at bounding box center [170, 112] width 45 height 6
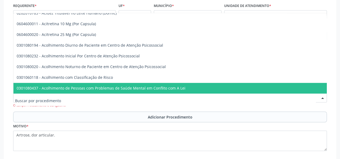
click at [64, 100] on div at bounding box center [169, 97] width 313 height 9
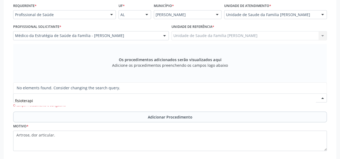
scroll to position [0, 0]
click at [57, 102] on input "fisioterapia" at bounding box center [165, 100] width 301 height 11
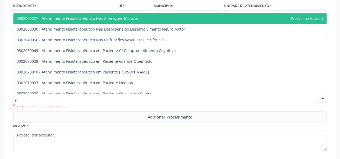
type input "f"
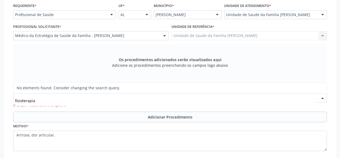
click at [67, 100] on input "fisioterapia" at bounding box center [165, 100] width 301 height 11
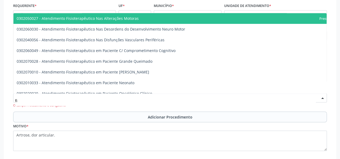
type input "f"
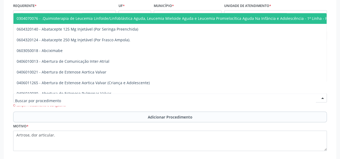
type input "f"
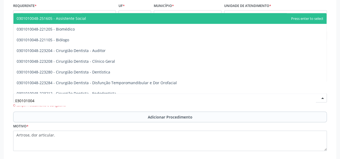
type input "0301010048"
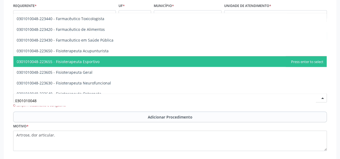
scroll to position [564, 0]
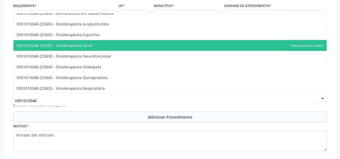
click at [104, 47] on span "0301010048-223605 - Fisioterapeuta Geral" at bounding box center [169, 45] width 313 height 11
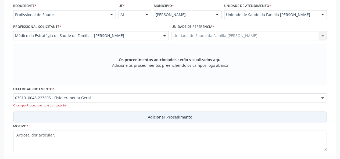
click at [160, 117] on span "Adicionar Procedimento" at bounding box center [170, 117] width 45 height 6
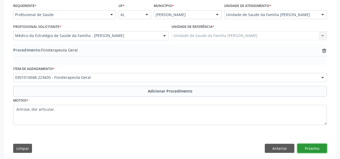
click at [313, 146] on button "Próximo" at bounding box center [312, 148] width 30 height 9
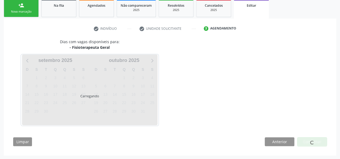
scroll to position [104, 0]
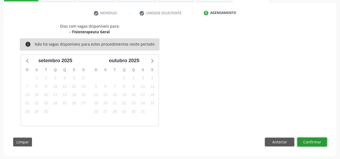
click at [309, 142] on button "Confirmar" at bounding box center [312, 142] width 30 height 9
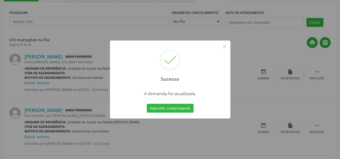
scroll to position [0, 0]
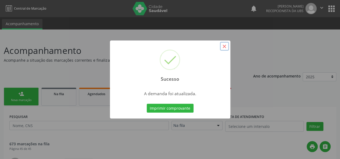
click at [225, 48] on button "×" at bounding box center [224, 46] width 9 height 9
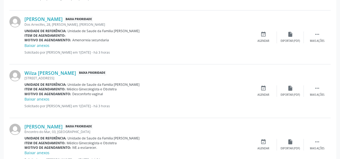
scroll to position [188, 0]
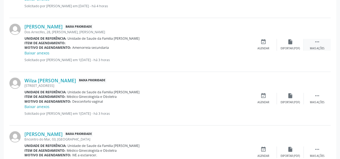
click at [313, 41] on div " Mais ações" at bounding box center [316, 45] width 27 height 12
click at [295, 42] on div "edit Editar" at bounding box center [290, 45] width 27 height 12
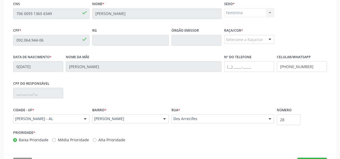
scroll to position [134, 0]
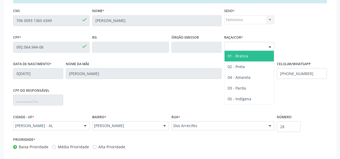
click at [257, 50] on div "Selecione a Raça/cor" at bounding box center [249, 46] width 50 height 9
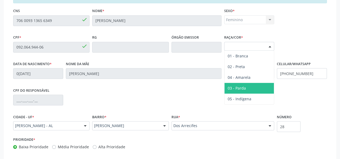
click at [248, 89] on span "03 - Parda" at bounding box center [248, 88] width 49 height 11
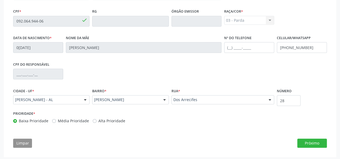
scroll to position [162, 0]
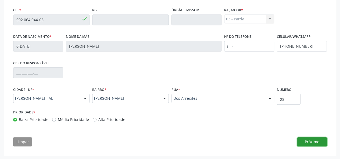
click at [313, 139] on button "Próximo" at bounding box center [312, 141] width 30 height 9
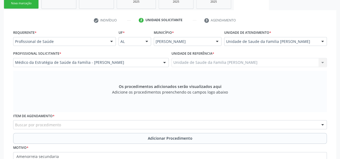
scroll to position [124, 0]
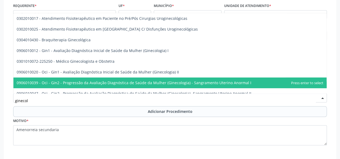
type input "ginecolo"
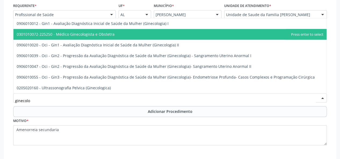
click at [91, 33] on span "0301010072-225250 - Médico Ginecologista e Obstetra" at bounding box center [66, 34] width 98 height 5
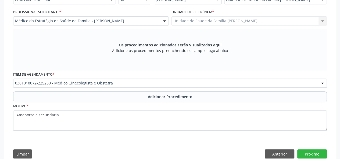
scroll to position [151, 0]
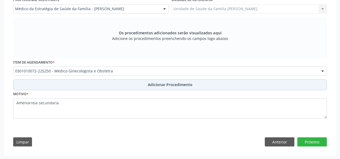
click at [153, 84] on span "Adicionar Procedimento" at bounding box center [170, 85] width 45 height 6
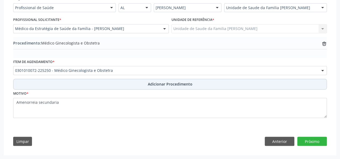
scroll to position [130, 0]
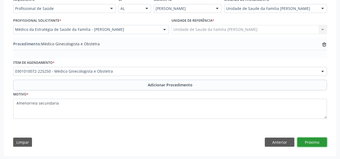
click at [304, 139] on button "Próximo" at bounding box center [312, 142] width 30 height 9
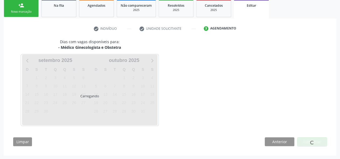
scroll to position [104, 0]
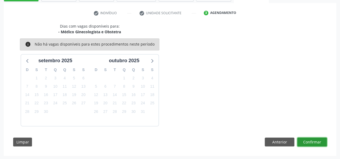
click at [319, 145] on button "Confirmar" at bounding box center [312, 142] width 30 height 9
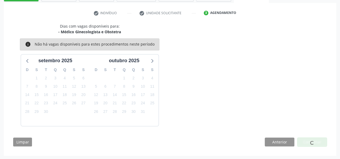
scroll to position [0, 0]
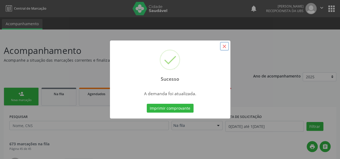
click at [224, 44] on button "×" at bounding box center [224, 46] width 9 height 9
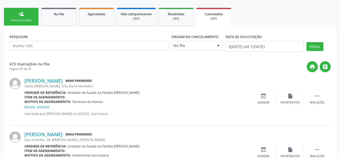
scroll to position [81, 0]
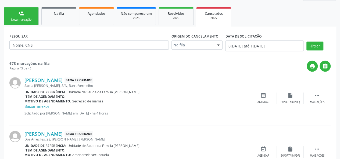
click at [27, 17] on link "person_add Nova marcação" at bounding box center [21, 16] width 35 height 18
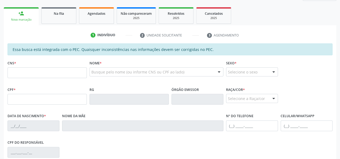
scroll to position [107, 0]
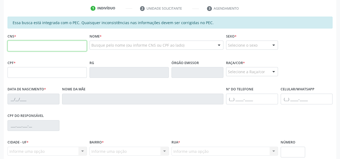
click at [20, 46] on input "text" at bounding box center [47, 46] width 79 height 11
type input "709 8000 8613 3390"
type input "047.400.544-50"
type input "[DATE]"
type input "[PERSON_NAME]"
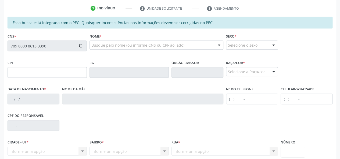
type input "[PHONE_NUMBER]"
type input "31"
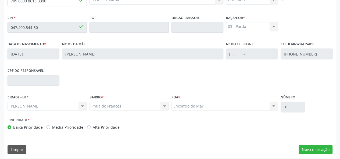
scroll to position [154, 0]
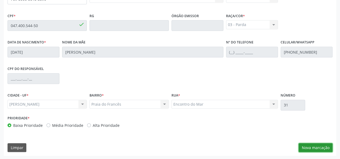
click at [321, 146] on button "Nova marcação" at bounding box center [315, 147] width 34 height 9
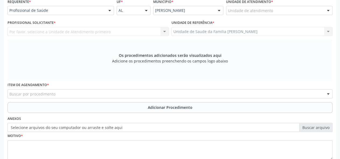
scroll to position [74, 0]
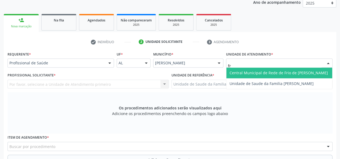
type input "fra"
click at [259, 73] on span "Unidade de Saude da Familia [PERSON_NAME]" at bounding box center [271, 72] width 84 height 5
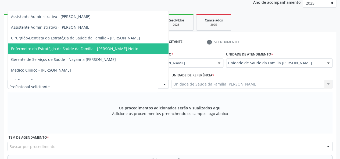
scroll to position [27, 0]
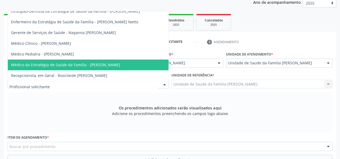
click at [95, 66] on span "Médico da Estratégia de Saúde da Família - [PERSON_NAME]" at bounding box center [65, 64] width 109 height 5
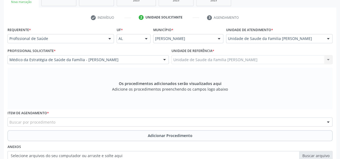
scroll to position [154, 0]
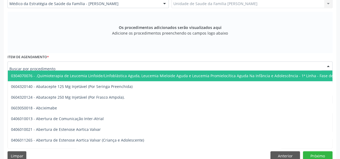
click at [125, 66] on div at bounding box center [170, 65] width 325 height 9
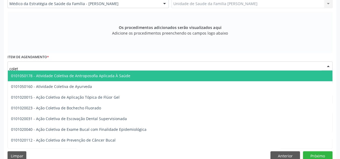
type input "coleta"
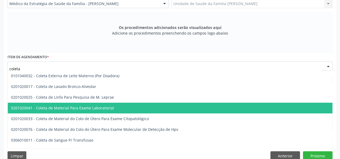
click at [109, 110] on span "0201020041 - Coleta de Material Para Exame Laboratorial" at bounding box center [62, 108] width 103 height 5
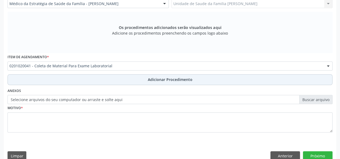
click at [178, 83] on button "Adicionar Procedimento" at bounding box center [170, 79] width 325 height 11
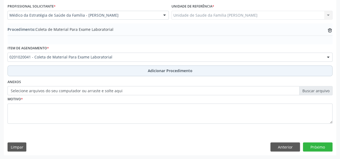
scroll to position [142, 0]
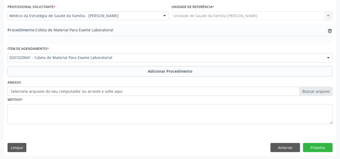
click at [319, 92] on label "Selecione arquivos do seu computador ou arraste e solte aqui" at bounding box center [170, 91] width 325 height 9
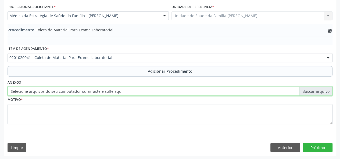
click at [319, 92] on input "Selecione arquivos do seu computador ou arraste e solte aqui" at bounding box center [170, 91] width 325 height 9
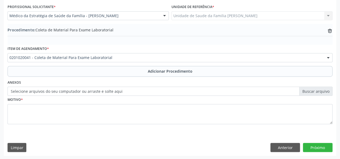
click at [309, 92] on label "Selecione arquivos do seu computador ou arraste e solte aqui" at bounding box center [170, 91] width 325 height 9
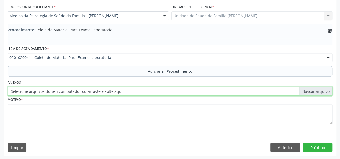
click at [309, 92] on input "Selecione arquivos do seu computador ou arraste e solte aqui" at bounding box center [170, 91] width 325 height 9
type input "C:\fakepath\adelia.jpg"
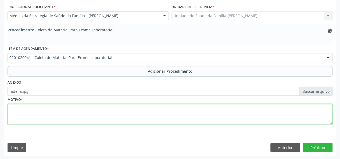
click at [35, 115] on textarea at bounding box center [170, 114] width 325 height 20
click at [23, 104] on textarea at bounding box center [170, 114] width 325 height 20
type textarea "Avaliacao clinica"
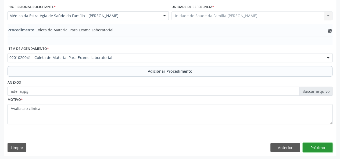
click at [321, 143] on button "Próximo" at bounding box center [318, 147] width 30 height 9
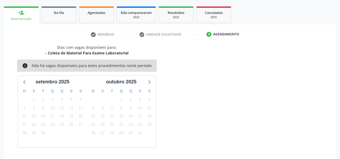
scroll to position [97, 0]
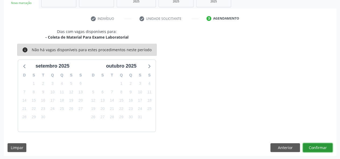
click at [313, 151] on button "Confirmar" at bounding box center [318, 147] width 30 height 9
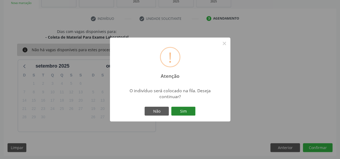
click at [178, 109] on button "Sim" at bounding box center [183, 111] width 24 height 9
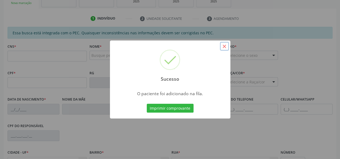
click at [226, 44] on button "×" at bounding box center [224, 46] width 9 height 9
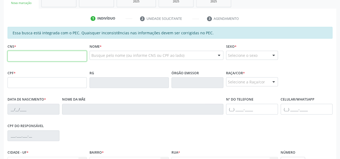
click at [45, 57] on input "text" at bounding box center [47, 56] width 79 height 11
click at [15, 59] on input "text" at bounding box center [47, 56] width 79 height 11
type input "703 2076 3300 6096"
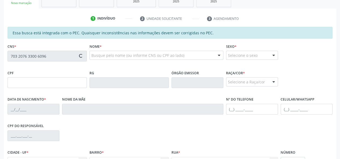
type input "085.680.304-91"
type input "[DATE]"
type input "[PERSON_NAME]"
type input "[PHONE_NUMBER]"
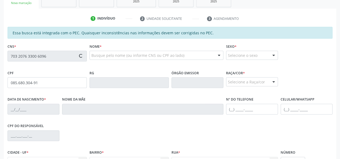
type input "S/N"
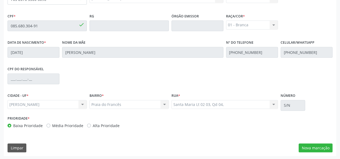
scroll to position [154, 0]
click at [307, 149] on button "Nova marcação" at bounding box center [315, 147] width 34 height 9
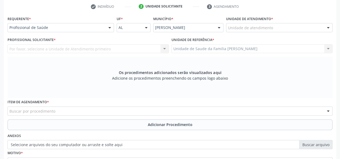
scroll to position [74, 0]
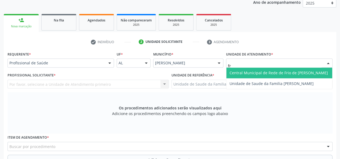
type input "fra"
click at [249, 69] on span "Unidade de Saude da Familia [PERSON_NAME]" at bounding box center [279, 73] width 106 height 11
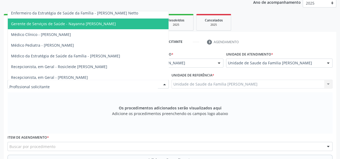
scroll to position [43, 0]
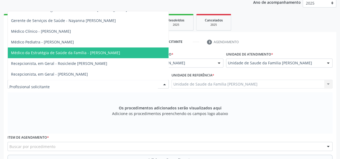
click at [100, 50] on span "Médico da Estratégia de Saúde da Família - [PERSON_NAME]" at bounding box center [65, 52] width 109 height 5
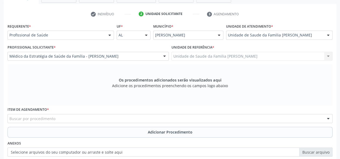
scroll to position [154, 0]
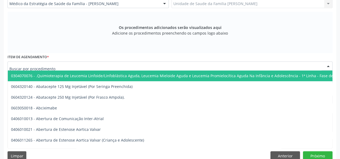
click at [56, 66] on div at bounding box center [170, 65] width 325 height 9
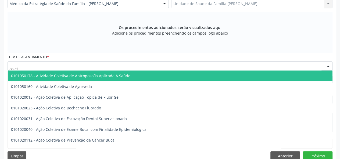
type input "coleta"
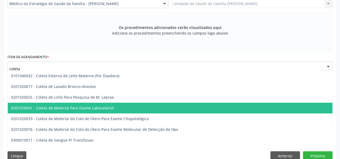
click at [74, 107] on span "0201020041 - Coleta de Material Para Exame Laboratorial" at bounding box center [62, 108] width 103 height 5
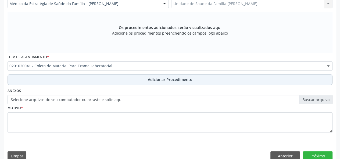
click at [173, 82] on span "Adicionar Procedimento" at bounding box center [170, 80] width 45 height 6
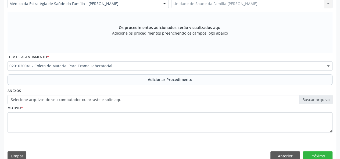
scroll to position [142, 0]
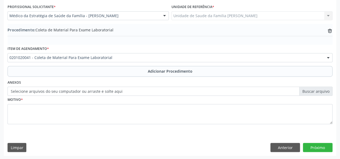
click at [308, 90] on label "Selecione arquivos do seu computador ou arraste e solte aqui" at bounding box center [170, 91] width 325 height 9
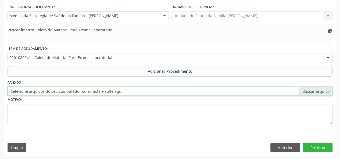
click at [308, 90] on input "Selecione arquivos do seu computador ou arraste e solte aqui" at bounding box center [170, 91] width 325 height 9
type input "C:\fakepath\evangelista.jpg"
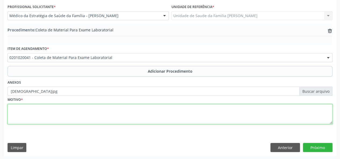
click at [12, 111] on textarea at bounding box center [170, 114] width 325 height 20
type textarea "Pos cirurgico"
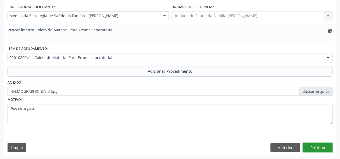
click at [324, 147] on button "Próximo" at bounding box center [318, 147] width 30 height 9
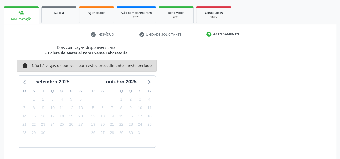
scroll to position [97, 0]
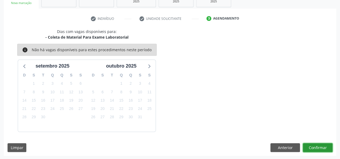
click at [325, 148] on button "Confirmar" at bounding box center [318, 147] width 30 height 9
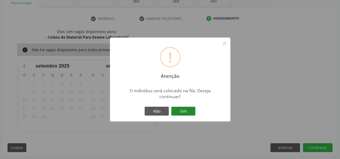
click at [180, 112] on button "Sim" at bounding box center [183, 111] width 24 height 9
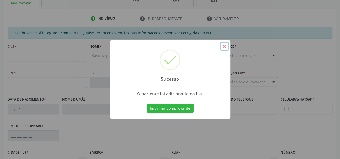
click at [223, 49] on button "×" at bounding box center [224, 46] width 9 height 9
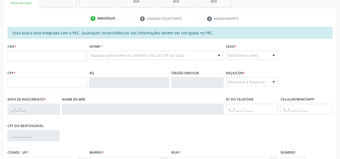
scroll to position [70, 0]
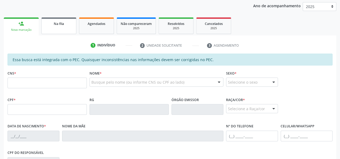
click at [54, 29] on link "Na fila" at bounding box center [58, 25] width 35 height 17
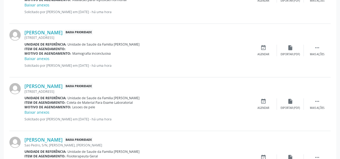
scroll to position [574, 0]
click at [318, 49] on icon "" at bounding box center [317, 48] width 6 height 6
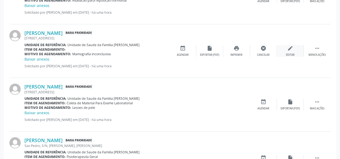
click at [287, 47] on icon "edit" at bounding box center [290, 48] width 6 height 6
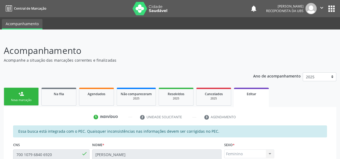
scroll to position [161, 0]
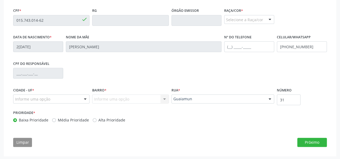
click at [253, 13] on div "Raça/cor * Selecione a Raça/cor 01 - Branca 02 - Preta 04 - [GEOGRAPHIC_DATA] 0…" at bounding box center [249, 15] width 50 height 17
click at [253, 17] on div "Selecione a Raça/cor" at bounding box center [249, 19] width 50 height 9
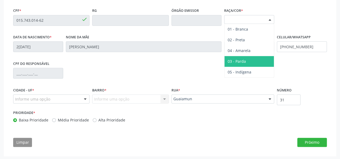
click at [243, 61] on span "03 - Parda" at bounding box center [236, 61] width 18 height 5
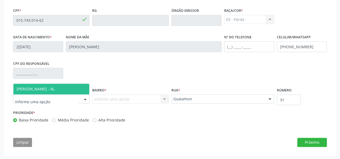
click at [74, 96] on div at bounding box center [51, 99] width 76 height 9
click at [49, 89] on span "[PERSON_NAME] - AL" at bounding box center [36, 88] width 38 height 5
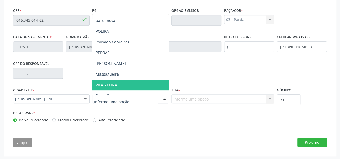
scroll to position [81, 0]
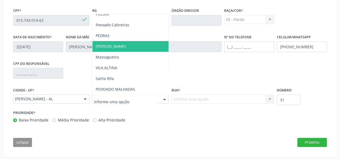
click at [121, 49] on span "[PERSON_NAME]" at bounding box center [130, 46] width 76 height 11
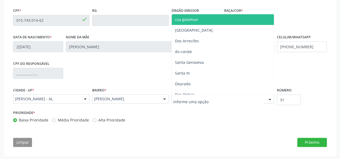
click at [179, 95] on div at bounding box center [222, 99] width 103 height 9
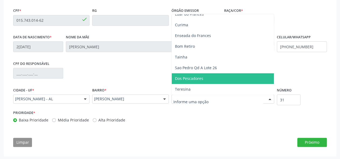
scroll to position [269, 0]
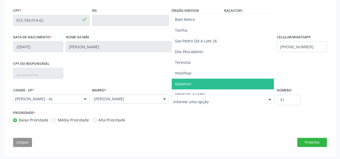
click at [193, 79] on span "Goiamun" at bounding box center [223, 84] width 102 height 11
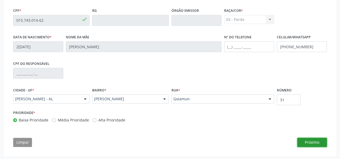
click at [301, 141] on button "Próximo" at bounding box center [312, 142] width 30 height 9
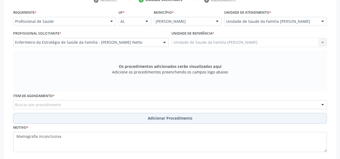
scroll to position [124, 0]
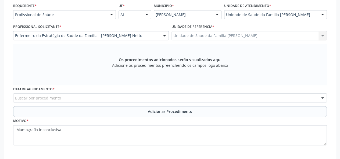
click at [69, 98] on div "Buscar por procedimento" at bounding box center [169, 97] width 313 height 9
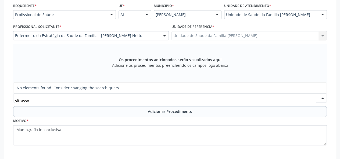
click at [16, 100] on input "sltrasso" at bounding box center [165, 100] width 301 height 11
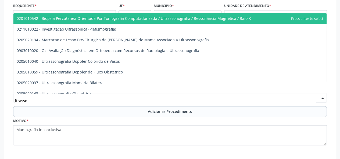
type input "ultrasso"
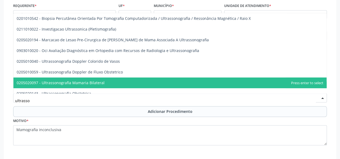
click at [87, 82] on span "0205020097 - Ultrassonografia Mamaria Bilateral" at bounding box center [61, 82] width 88 height 5
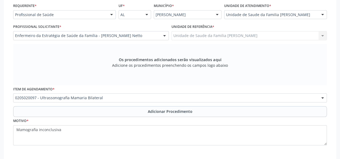
click at [156, 108] on button "Adicionar Procedimento" at bounding box center [169, 111] width 313 height 11
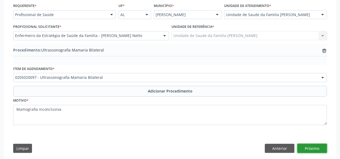
click at [317, 147] on button "Próximo" at bounding box center [312, 148] width 30 height 9
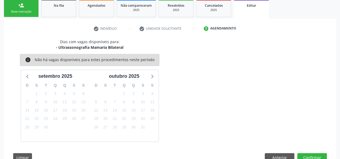
scroll to position [104, 0]
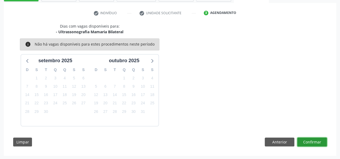
click at [325, 145] on button "Confirmar" at bounding box center [312, 142] width 30 height 9
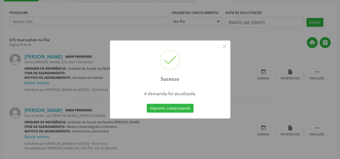
scroll to position [0, 0]
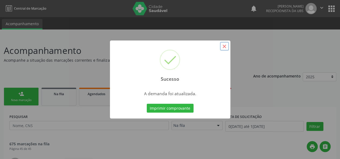
click at [223, 47] on button "×" at bounding box center [224, 46] width 9 height 9
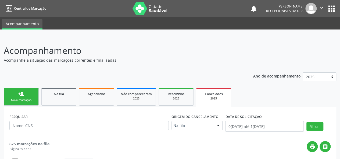
drag, startPoint x: 28, startPoint y: 95, endPoint x: 158, endPoint y: 98, distance: 130.3
click at [28, 95] on link "person_add Nova marcação" at bounding box center [21, 97] width 35 height 18
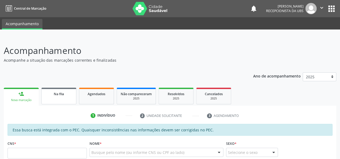
click at [58, 94] on span "Na fila" at bounding box center [59, 94] width 10 height 5
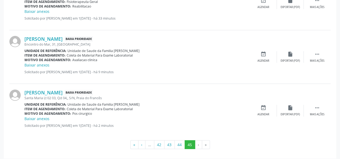
scroll to position [847, 0]
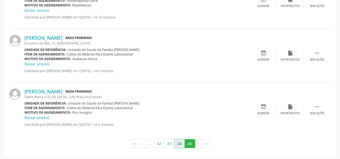
click at [183, 143] on button "44" at bounding box center [179, 143] width 10 height 9
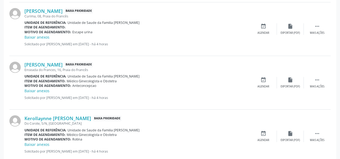
scroll to position [779, 0]
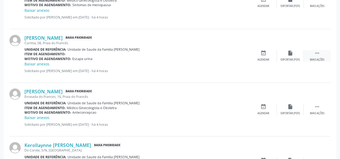
click at [318, 55] on div " Mais ações" at bounding box center [316, 56] width 27 height 12
click at [289, 55] on div "edit Editar" at bounding box center [290, 56] width 27 height 12
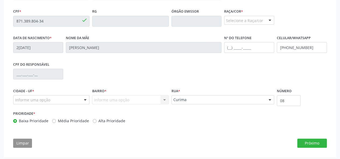
scroll to position [162, 0]
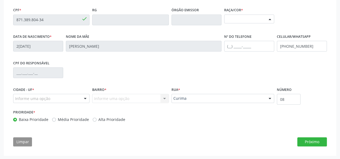
click at [246, 20] on div "Selecione a Raça/cor" at bounding box center [249, 19] width 50 height 9
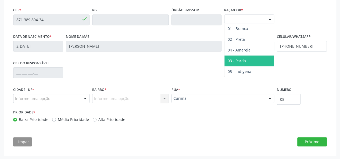
click at [251, 60] on span "03 - Parda" at bounding box center [248, 61] width 49 height 11
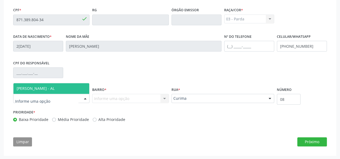
click at [31, 88] on span "[PERSON_NAME] - AL" at bounding box center [36, 88] width 38 height 5
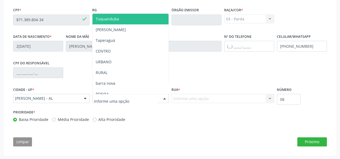
click at [118, 94] on div at bounding box center [130, 98] width 76 height 9
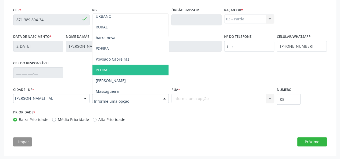
scroll to position [54, 0]
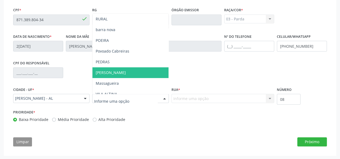
click at [120, 74] on span "[PERSON_NAME]" at bounding box center [130, 72] width 76 height 11
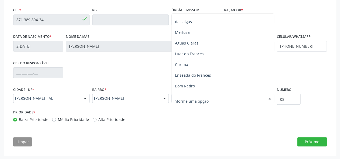
scroll to position [193, 0]
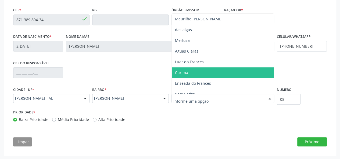
click at [208, 72] on span "Curima" at bounding box center [223, 72] width 102 height 11
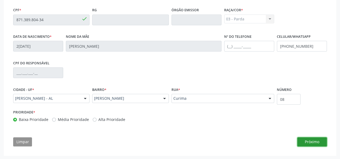
click at [310, 142] on button "Próximo" at bounding box center [312, 141] width 30 height 9
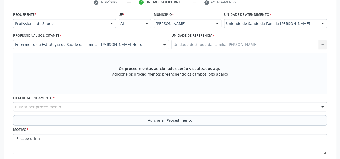
scroll to position [124, 0]
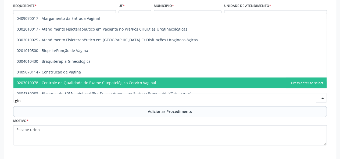
type input "gine"
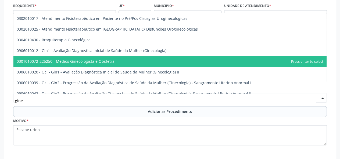
click at [78, 60] on span "0301010072-225250 - Médico Ginecologista e Obstetra" at bounding box center [66, 61] width 98 height 5
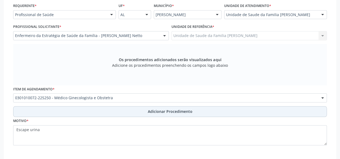
click at [171, 113] on span "Adicionar Procedimento" at bounding box center [170, 112] width 45 height 6
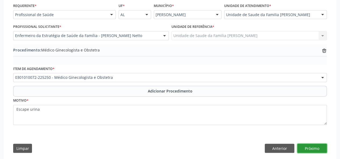
click at [312, 149] on button "Próximo" at bounding box center [312, 148] width 30 height 9
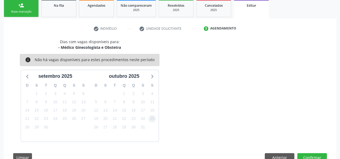
scroll to position [104, 0]
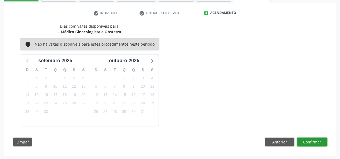
click at [313, 140] on button "Confirmar" at bounding box center [312, 142] width 30 height 9
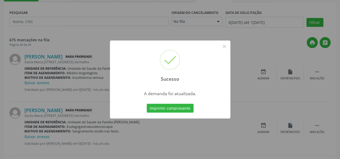
scroll to position [0, 0]
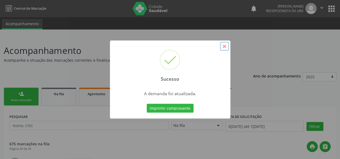
click at [226, 50] on button "×" at bounding box center [224, 46] width 9 height 9
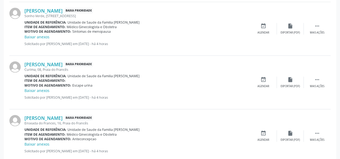
scroll to position [821, 0]
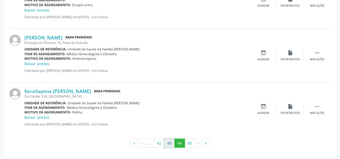
click at [172, 145] on button "43" at bounding box center [169, 143] width 10 height 9
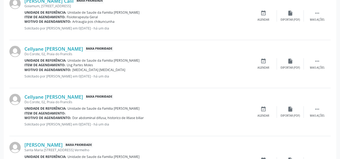
scroll to position [721, 0]
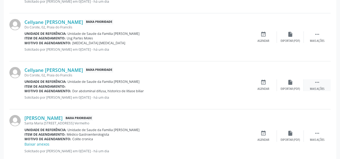
click at [320, 81] on div " Mais ações" at bounding box center [316, 85] width 27 height 12
click at [291, 83] on icon "edit" at bounding box center [290, 82] width 6 height 6
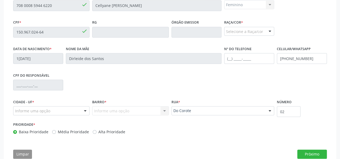
scroll to position [161, 0]
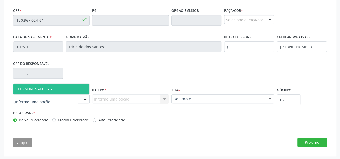
click at [68, 100] on div at bounding box center [51, 99] width 76 height 9
drag, startPoint x: 54, startPoint y: 88, endPoint x: 66, endPoint y: 92, distance: 13.1
click at [54, 88] on span "[PERSON_NAME] - AL" at bounding box center [36, 88] width 38 height 5
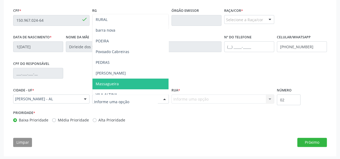
scroll to position [81, 0]
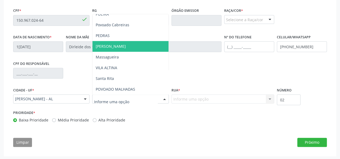
click at [116, 48] on span "[PERSON_NAME]" at bounding box center [130, 46] width 76 height 11
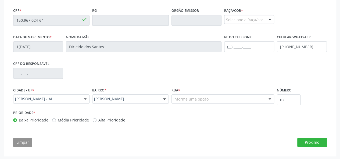
click at [210, 96] on div "Informe uma opção" at bounding box center [222, 99] width 103 height 9
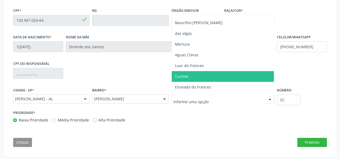
scroll to position [188, 0]
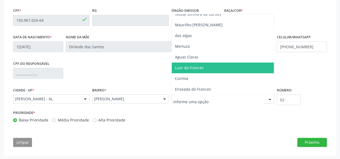
click at [202, 68] on span "Luar do Frances" at bounding box center [223, 68] width 102 height 11
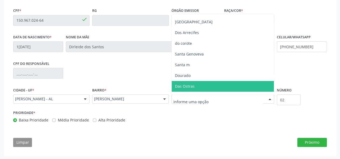
scroll to position [0, 0]
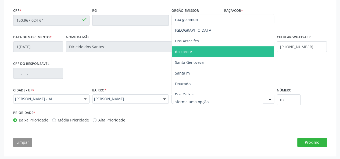
click at [198, 55] on span "do corote" at bounding box center [223, 51] width 102 height 11
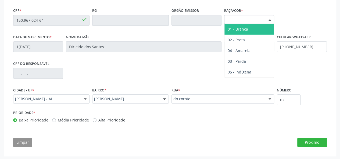
click at [258, 21] on div "Selecione a Raça/cor" at bounding box center [249, 19] width 50 height 9
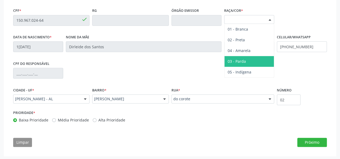
click at [245, 61] on span "03 - Parda" at bounding box center [236, 61] width 18 height 5
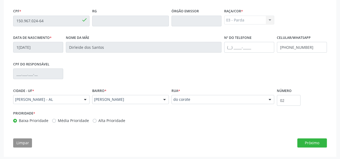
scroll to position [162, 0]
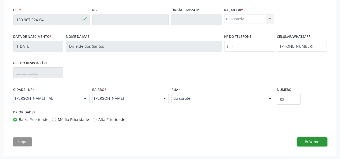
click at [315, 139] on button "Próximo" at bounding box center [312, 141] width 30 height 9
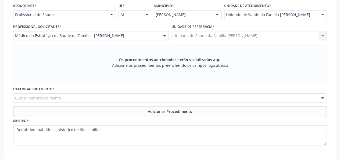
scroll to position [151, 0]
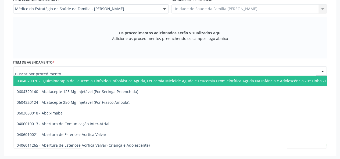
click at [88, 72] on div at bounding box center [169, 71] width 313 height 9
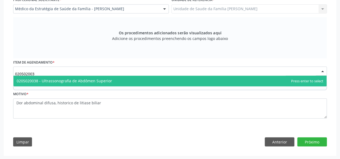
type input "0205020038"
click at [92, 81] on span "0205020038 - Ultrassonografia de Abdômen Superior" at bounding box center [64, 80] width 95 height 5
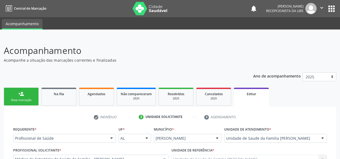
scroll to position [130, 0]
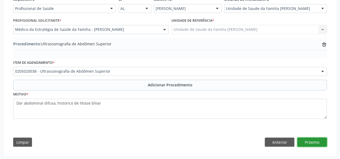
click at [321, 140] on button "Próximo" at bounding box center [312, 142] width 30 height 9
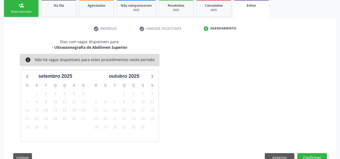
scroll to position [104, 0]
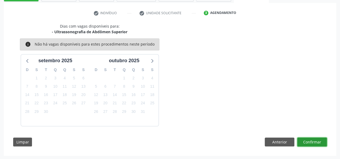
click at [317, 143] on button "Confirmar" at bounding box center [312, 142] width 30 height 9
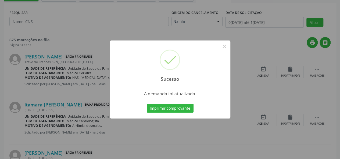
scroll to position [0, 0]
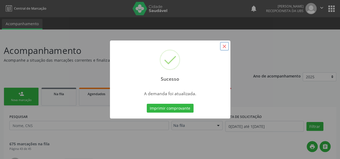
click at [225, 46] on button "×" at bounding box center [224, 46] width 9 height 9
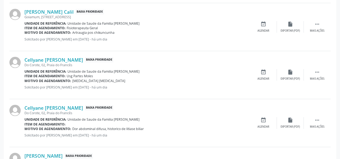
scroll to position [748, 0]
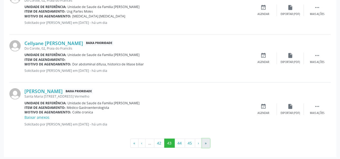
click at [205, 141] on button "»" at bounding box center [206, 143] width 8 height 9
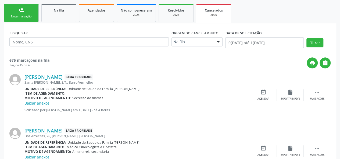
scroll to position [84, 0]
click at [320, 94] on div " Mais ações" at bounding box center [316, 95] width 27 height 12
click at [298, 93] on div "edit Editar" at bounding box center [290, 95] width 27 height 12
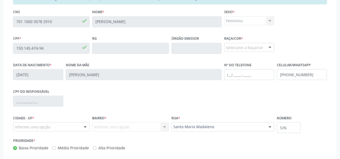
scroll to position [108, 0]
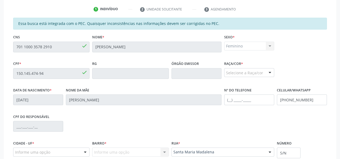
click at [239, 79] on fieldset "Raça/cor * Selecione a Raça/cor 01 - Branca 02 - Preta 04 - [GEOGRAPHIC_DATA] 0…" at bounding box center [249, 70] width 50 height 21
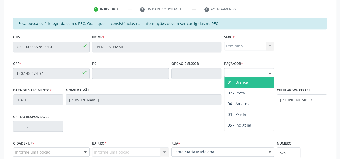
click at [240, 70] on div "Selecione a Raça/cor" at bounding box center [249, 72] width 50 height 9
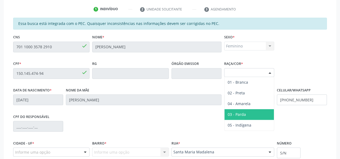
click at [251, 111] on span "03 - Parda" at bounding box center [248, 114] width 49 height 11
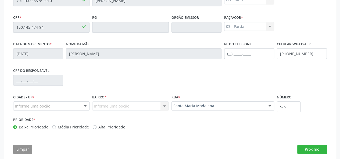
scroll to position [162, 0]
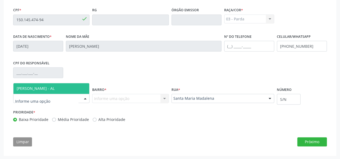
click at [67, 99] on div at bounding box center [51, 98] width 76 height 9
click at [64, 90] on span "[PERSON_NAME] - AL" at bounding box center [51, 88] width 76 height 11
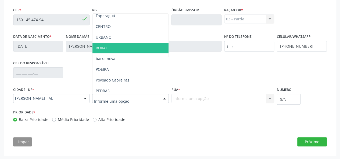
scroll to position [54, 0]
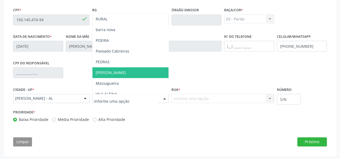
click at [134, 72] on span "[PERSON_NAME]" at bounding box center [130, 72] width 76 height 11
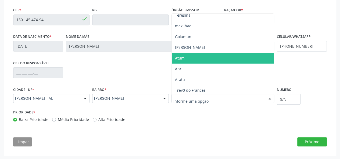
scroll to position [376, 0]
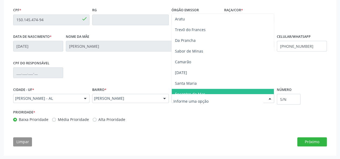
click at [184, 97] on input "text" at bounding box center [218, 101] width 90 height 11
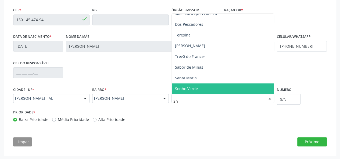
scroll to position [0, 0]
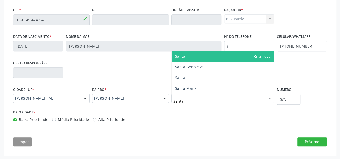
type input "Santa"
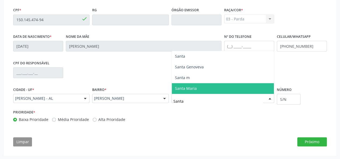
click at [186, 88] on span "Santa Maria" at bounding box center [186, 88] width 22 height 5
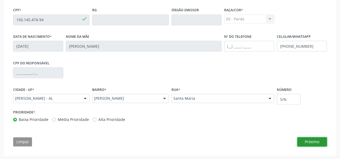
click at [305, 139] on button "Próximo" at bounding box center [312, 141] width 30 height 9
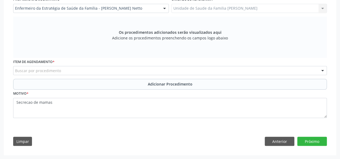
scroll to position [151, 0]
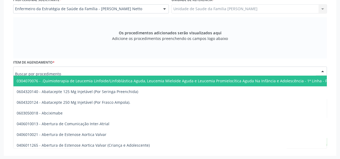
click at [22, 67] on div at bounding box center [169, 71] width 313 height 9
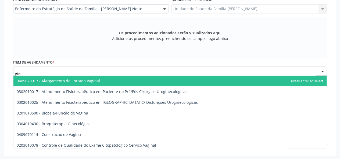
type input "gine"
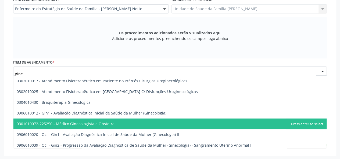
click at [74, 125] on span "0301010072-225250 - Médico Ginecologista e Obstetra" at bounding box center [66, 123] width 98 height 5
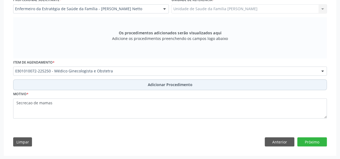
click at [145, 83] on button "Adicionar Procedimento" at bounding box center [169, 84] width 313 height 11
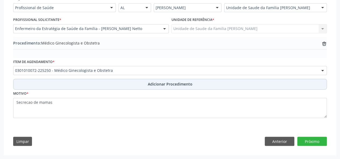
scroll to position [130, 0]
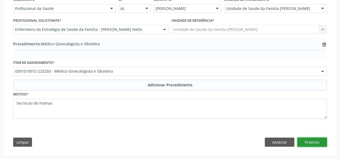
click at [318, 139] on button "Próximo" at bounding box center [312, 142] width 30 height 9
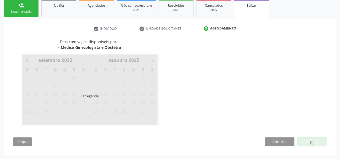
scroll to position [104, 0]
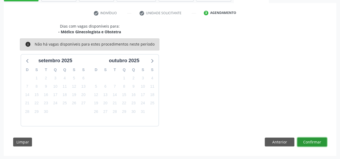
click at [324, 142] on button "Confirmar" at bounding box center [312, 142] width 30 height 9
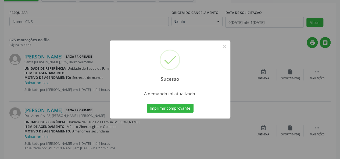
scroll to position [0, 0]
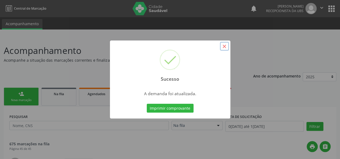
click at [226, 47] on button "×" at bounding box center [224, 46] width 9 height 9
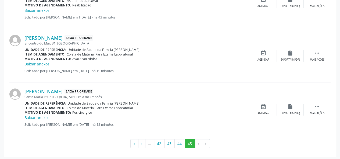
scroll to position [836, 0]
click at [179, 143] on button "44" at bounding box center [179, 143] width 10 height 9
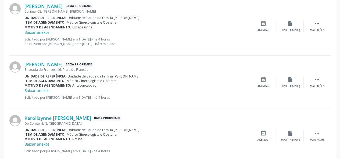
scroll to position [826, 0]
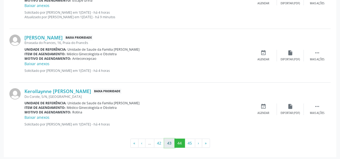
click at [169, 142] on button "43" at bounding box center [169, 143] width 10 height 9
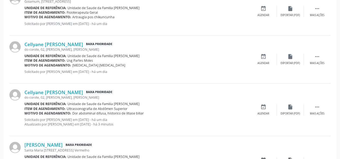
scroll to position [752, 0]
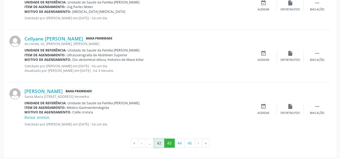
click at [159, 142] on button "42" at bounding box center [159, 143] width 10 height 9
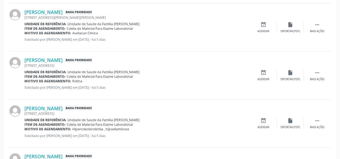
scroll to position [737, 0]
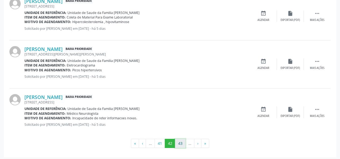
click at [180, 143] on button "43" at bounding box center [180, 143] width 10 height 9
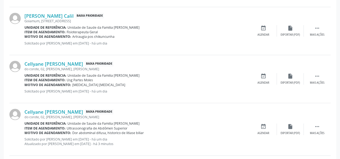
scroll to position [672, 0]
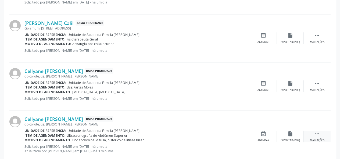
click at [318, 131] on icon "" at bounding box center [317, 134] width 6 height 6
click at [293, 137] on div "edit Editar" at bounding box center [290, 137] width 27 height 12
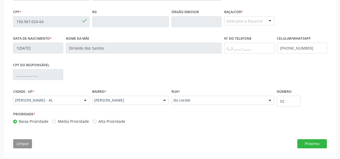
scroll to position [162, 0]
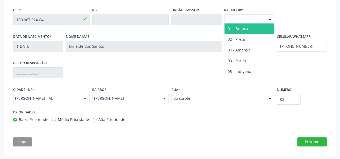
click at [259, 19] on div "Selecione a Raça/cor" at bounding box center [249, 19] width 50 height 9
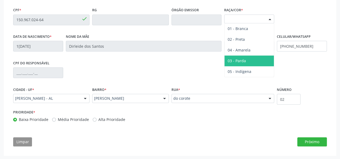
click at [246, 56] on span "03 - Parda" at bounding box center [248, 61] width 49 height 11
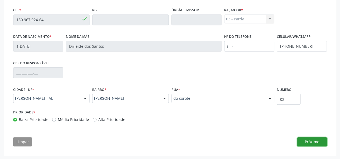
click at [321, 144] on button "Próximo" at bounding box center [312, 141] width 30 height 9
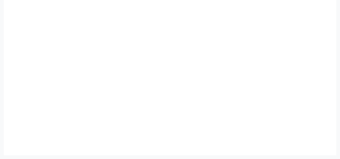
scroll to position [151, 0]
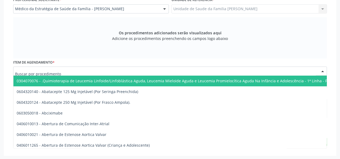
click at [71, 72] on div at bounding box center [169, 71] width 313 height 9
click at [101, 49] on div "Os procedimentos adicionados serão visualizados aqui Adicione os procedimentos …" at bounding box center [169, 37] width 313 height 41
click at [89, 69] on div at bounding box center [169, 71] width 313 height 9
click at [88, 71] on input "text" at bounding box center [165, 73] width 301 height 11
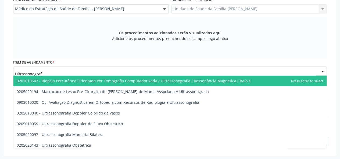
type input "Ultrassonografia"
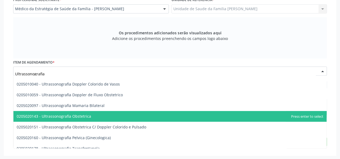
scroll to position [54, 0]
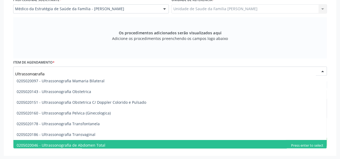
click at [113, 145] on span "0205020046 - Ultrassonografia de Abdomen Total" at bounding box center [169, 145] width 313 height 11
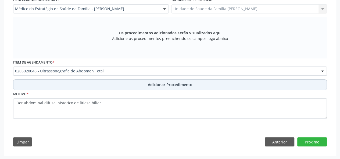
click at [158, 84] on span "Adicionar Procedimento" at bounding box center [170, 85] width 45 height 6
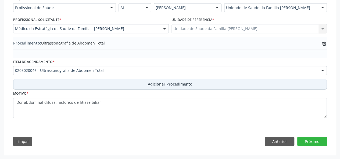
scroll to position [130, 0]
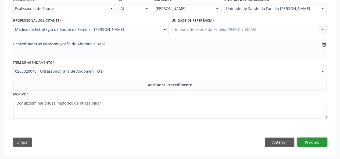
click at [313, 139] on button "Próximo" at bounding box center [312, 142] width 30 height 9
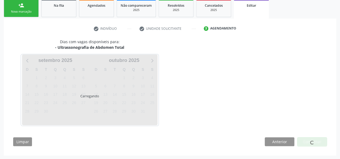
scroll to position [104, 0]
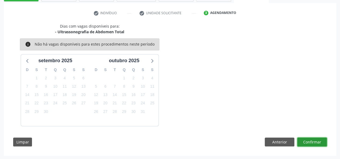
click at [313, 141] on button "Confirmar" at bounding box center [312, 142] width 30 height 9
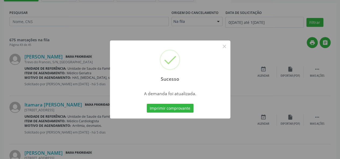
scroll to position [0, 0]
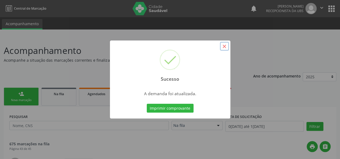
click at [226, 49] on button "×" at bounding box center [224, 46] width 9 height 9
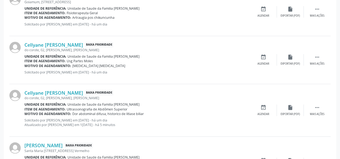
scroll to position [752, 0]
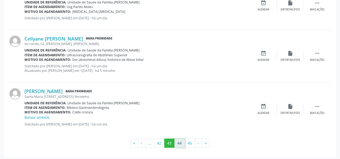
click at [178, 144] on button "44" at bounding box center [179, 143] width 10 height 9
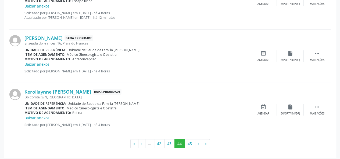
scroll to position [826, 0]
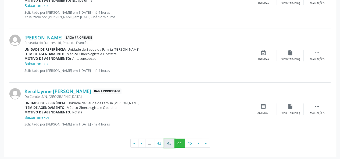
click at [171, 144] on button "43" at bounding box center [169, 143] width 10 height 9
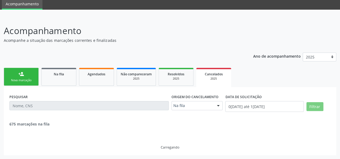
scroll to position [752, 0]
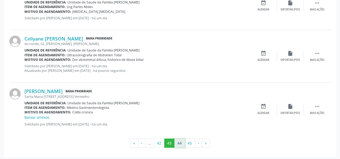
click at [181, 141] on button "44" at bounding box center [179, 143] width 10 height 9
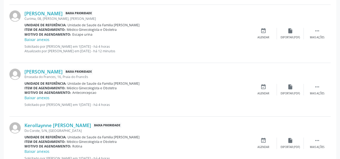
scroll to position [826, 0]
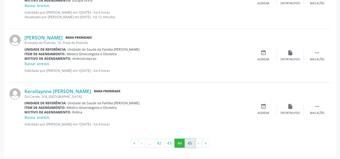
click at [188, 139] on button "45" at bounding box center [189, 143] width 10 height 9
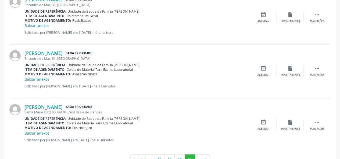
scroll to position [841, 0]
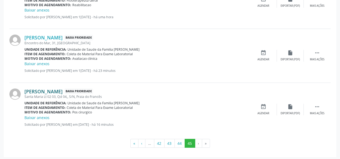
click at [63, 89] on link "[PERSON_NAME]" at bounding box center [43, 92] width 38 height 6
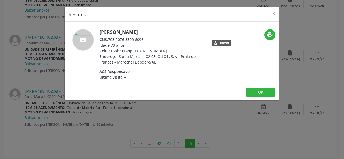
drag, startPoint x: 143, startPoint y: 37, endPoint x: 107, endPoint y: 38, distance: 36.3
click at [107, 38] on div "CNS: 703 2076 3300 6096" at bounding box center [151, 40] width 104 height 6
copy div ": 703 2076 3300 6096"
click at [273, 14] on button "×" at bounding box center [273, 13] width 11 height 13
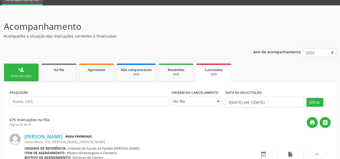
scroll to position [0, 0]
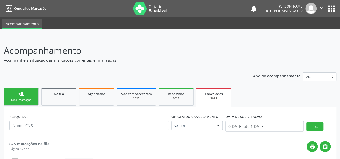
click at [17, 97] on link "person_add Nova marcação" at bounding box center [21, 97] width 35 height 18
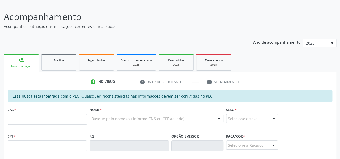
scroll to position [54, 0]
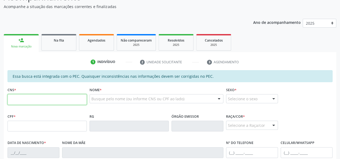
click at [27, 97] on input "text" at bounding box center [47, 99] width 79 height 11
paste input "703 2076 3300 6096"
type input "703 2076 3300 6096"
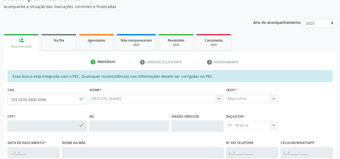
type input "085.680.304-91"
type input "[DATE]"
type input "[PERSON_NAME]"
type input "[PHONE_NUMBER]"
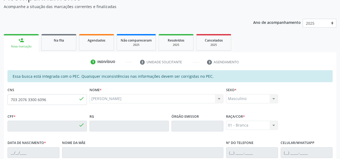
type input "S/N"
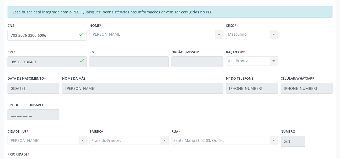
scroll to position [154, 0]
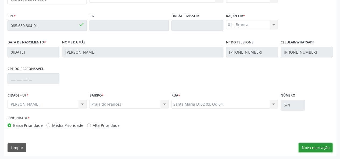
click at [309, 146] on button "Nova marcação" at bounding box center [315, 147] width 34 height 9
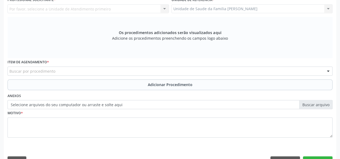
scroll to position [74, 0]
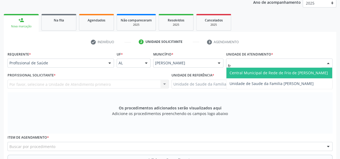
type input "fra"
click at [247, 74] on span "Unidade de Saude da Familia [PERSON_NAME]" at bounding box center [271, 72] width 84 height 5
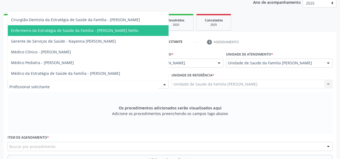
scroll to position [27, 0]
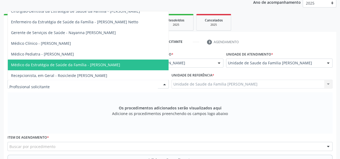
click at [98, 66] on span "Médico da Estratégia de Saúde da Família - [PERSON_NAME]" at bounding box center [65, 64] width 109 height 5
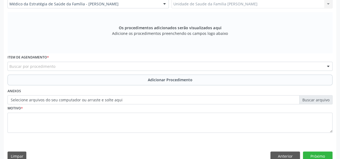
scroll to position [154, 0]
click at [69, 64] on div "Buscar por procedimento" at bounding box center [170, 65] width 325 height 9
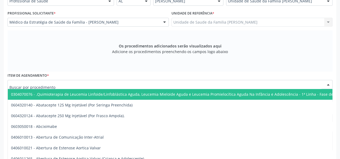
scroll to position [128, 0]
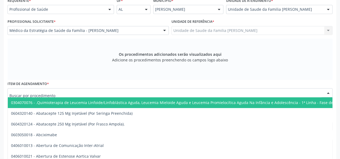
click at [59, 95] on input "text" at bounding box center [165, 95] width 312 height 11
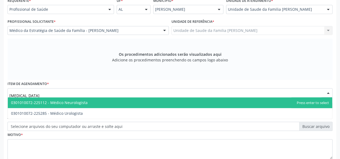
type input "urologista"
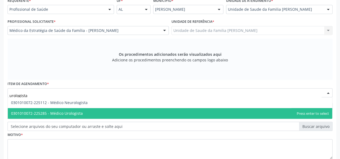
click at [75, 114] on span "0301010072-225285 - Médico Urologista" at bounding box center [47, 113] width 72 height 5
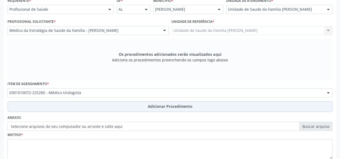
click at [170, 101] on button "Adicionar Procedimento" at bounding box center [170, 106] width 325 height 11
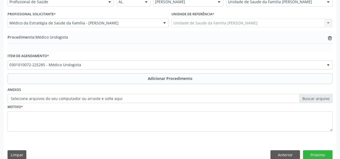
scroll to position [142, 0]
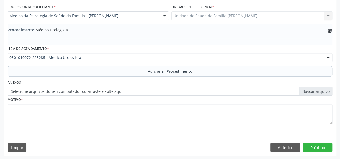
click at [323, 92] on label "Selecione arquivos do seu computador ou arraste e solte aqui" at bounding box center [170, 91] width 325 height 9
click at [323, 92] on input "Selecione arquivos do seu computador ou arraste e solte aqui" at bounding box center [170, 91] width 325 height 9
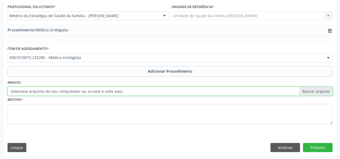
type input "C:\fakepath\costa.jpg"
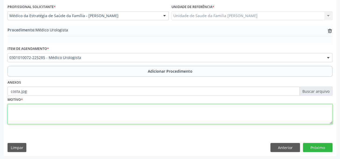
click at [19, 113] on textarea at bounding box center [170, 114] width 325 height 20
type textarea "Pos operatorio"
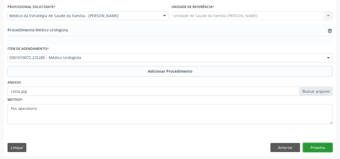
click at [319, 150] on button "Próximo" at bounding box center [318, 147] width 30 height 9
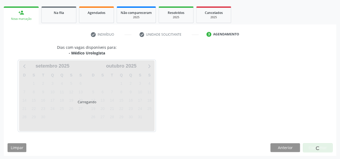
scroll to position [97, 0]
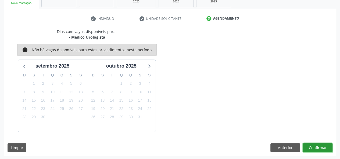
click at [310, 145] on button "Confirmar" at bounding box center [318, 147] width 30 height 9
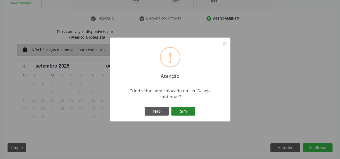
click at [191, 113] on button "Sim" at bounding box center [183, 111] width 24 height 9
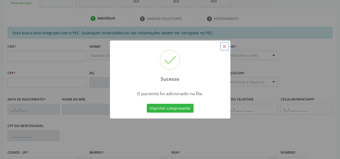
click at [226, 44] on button "×" at bounding box center [224, 46] width 9 height 9
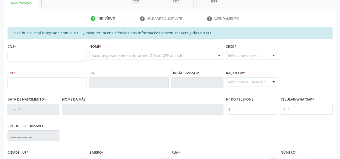
scroll to position [70, 0]
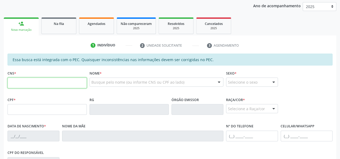
click at [28, 82] on input "text" at bounding box center [47, 83] width 79 height 11
click at [29, 84] on input "text" at bounding box center [47, 83] width 79 height 11
paste input "700 0024 8757 7708"
type input "700 0024 8757 7708"
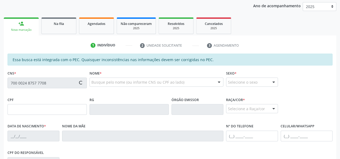
type input "677.291.694-87"
type input "27/01/1960"
type input "Cristina Chapopia"
type input "(82) 99836-6381"
type input "456"
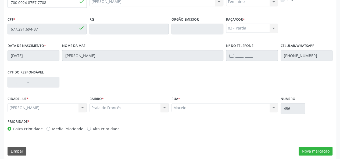
scroll to position [154, 0]
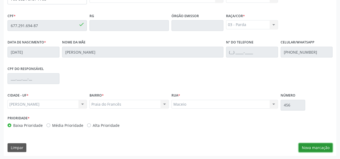
click at [318, 146] on button "Nova marcação" at bounding box center [315, 147] width 34 height 9
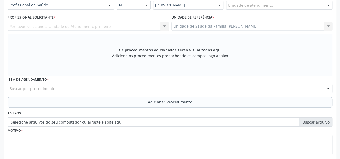
scroll to position [74, 0]
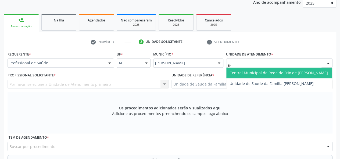
type input "fra"
click at [248, 68] on span "Unidade de Saude da Familia [PERSON_NAME]" at bounding box center [279, 73] width 106 height 11
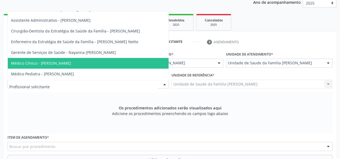
scroll to position [27, 0]
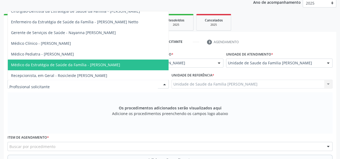
click at [98, 61] on span "Médico da Estratégia de Saúde da Família - [PERSON_NAME]" at bounding box center [88, 65] width 161 height 11
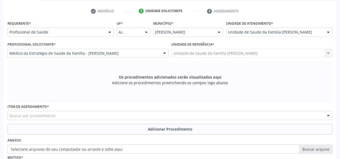
scroll to position [154, 0]
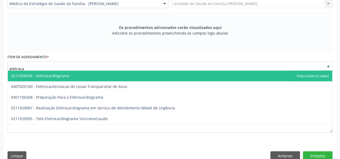
type input "eletrocar"
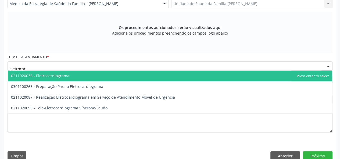
click at [49, 76] on span "0211020036 - Eletrocardiograma" at bounding box center [40, 75] width 58 height 5
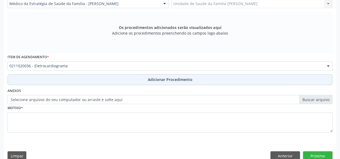
click at [168, 81] on span "Adicionar Procedimento" at bounding box center [170, 80] width 45 height 6
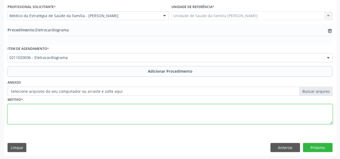
click at [9, 112] on textarea at bounding box center [170, 114] width 325 height 20
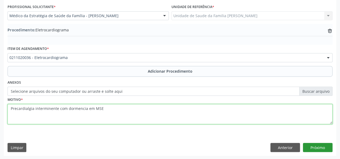
type textarea "Precardialgia interminente com dormencia em MSE"
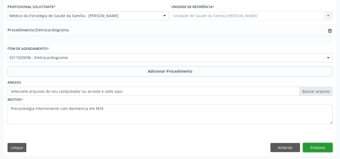
click at [323, 149] on button "Próximo" at bounding box center [318, 147] width 30 height 9
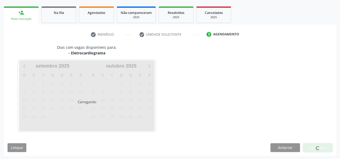
scroll to position [97, 0]
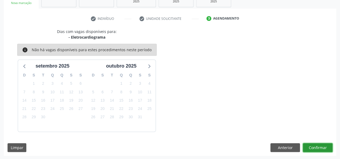
click at [321, 146] on button "Confirmar" at bounding box center [318, 147] width 30 height 9
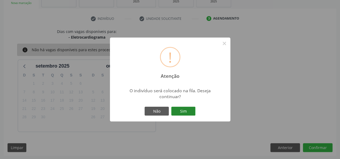
click at [178, 110] on button "Sim" at bounding box center [183, 111] width 24 height 9
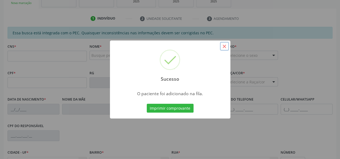
click at [225, 45] on button "×" at bounding box center [224, 46] width 9 height 9
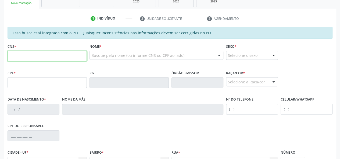
click at [22, 54] on input "text" at bounding box center [47, 56] width 79 height 11
type input "700 5055 8124 5657"
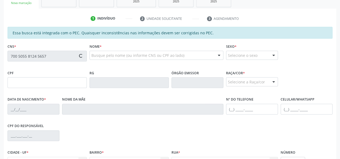
type input "155.256.798-25"
type input "31/01/1975"
type input "Maria Misael dos Santos"
type input "(82) 99323-3780"
type input "19"
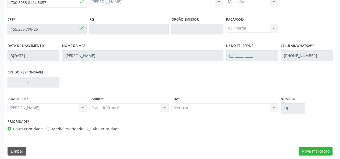
scroll to position [154, 0]
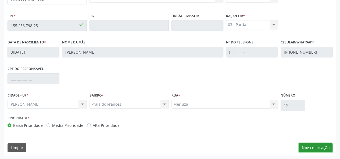
click at [324, 148] on button "Nova marcação" at bounding box center [315, 147] width 34 height 9
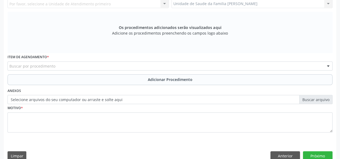
scroll to position [101, 0]
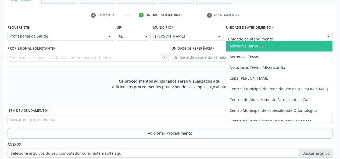
click at [305, 35] on div at bounding box center [279, 36] width 106 height 9
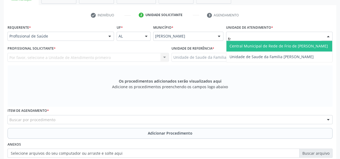
type input "fra"
click at [296, 45] on span "Unidade de Saude da Familia [PERSON_NAME]" at bounding box center [279, 46] width 106 height 11
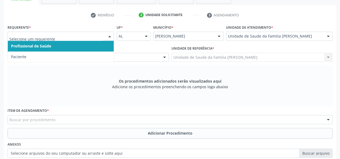
click at [33, 34] on input "text" at bounding box center [55, 39] width 93 height 11
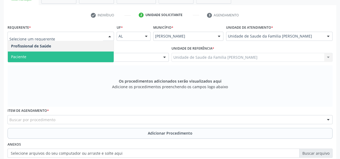
click at [21, 53] on span "Paciente" at bounding box center [61, 57] width 106 height 11
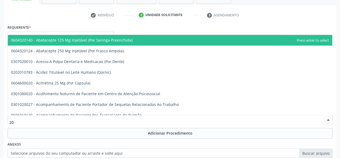
type input "2"
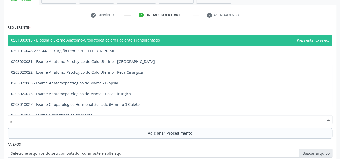
type input "P"
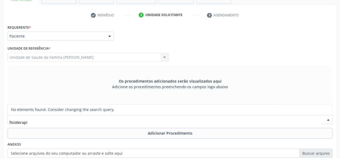
type input "fisioterap"
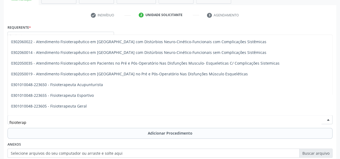
scroll to position [215, 0]
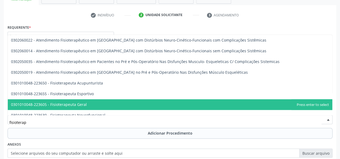
click at [87, 104] on span "0301010048-223605 - Fisioterapeuta Geral" at bounding box center [170, 104] width 324 height 11
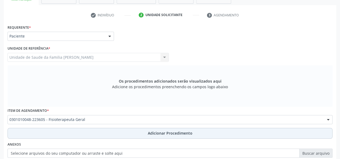
click at [167, 130] on button "Adicionar Procedimento" at bounding box center [170, 133] width 325 height 11
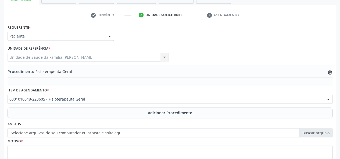
scroll to position [142, 0]
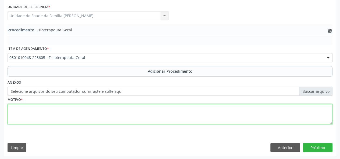
click at [13, 114] on textarea at bounding box center [170, 114] width 325 height 20
type textarea "Afeccoes da coluna vertebral"
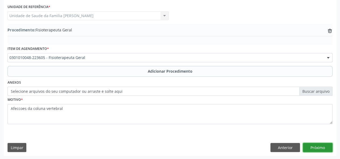
click at [315, 149] on button "Próximo" at bounding box center [318, 147] width 30 height 9
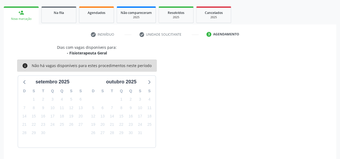
scroll to position [97, 0]
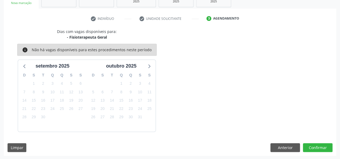
click at [264, 148] on div "Limpar Anterior Confirmar" at bounding box center [170, 147] width 325 height 9
click at [280, 147] on button "Anterior" at bounding box center [285, 147] width 30 height 9
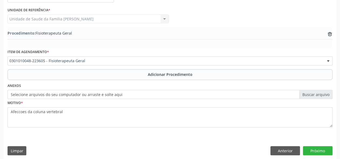
scroll to position [142, 0]
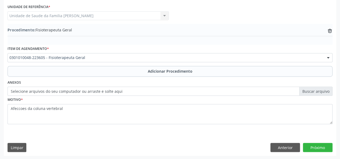
click at [321, 88] on label "Selecione arquivos do seu computador ou arraste e solte aqui" at bounding box center [170, 91] width 325 height 9
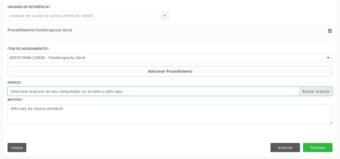
click at [321, 88] on input "Selecione arquivos do seu computador ou arraste e solte aqui" at bounding box center [170, 91] width 325 height 9
type input "C:\fakepath\igor.jpg"
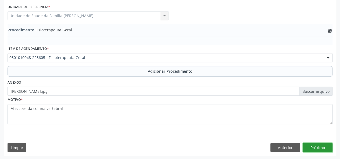
click at [327, 145] on button "Próximo" at bounding box center [318, 147] width 30 height 9
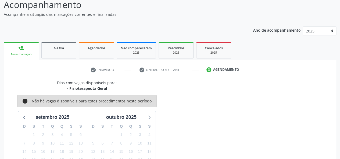
scroll to position [0, 0]
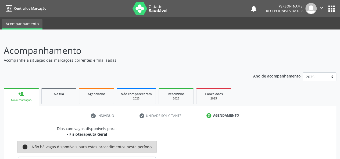
click at [299, 5] on div "[PERSON_NAME]" at bounding box center [284, 6] width 37 height 5
click at [320, 8] on icon "" at bounding box center [321, 8] width 6 height 6
click at [297, 34] on link "Sair" at bounding box center [307, 33] width 37 height 8
